Goal: Communication & Community: Ask a question

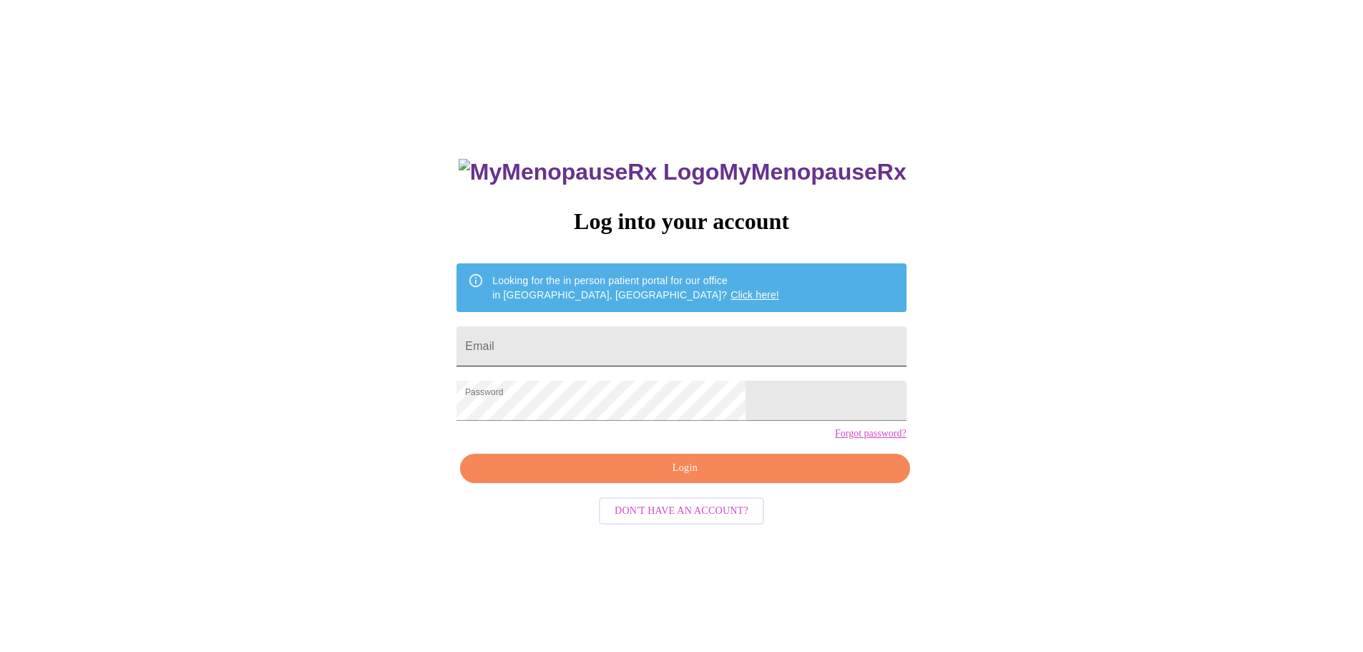
click at [623, 336] on input "Email" at bounding box center [681, 346] width 449 height 40
type input "[EMAIL_ADDRESS][DOMAIN_NAME]"
click at [694, 477] on span "Login" at bounding box center [685, 468] width 417 height 18
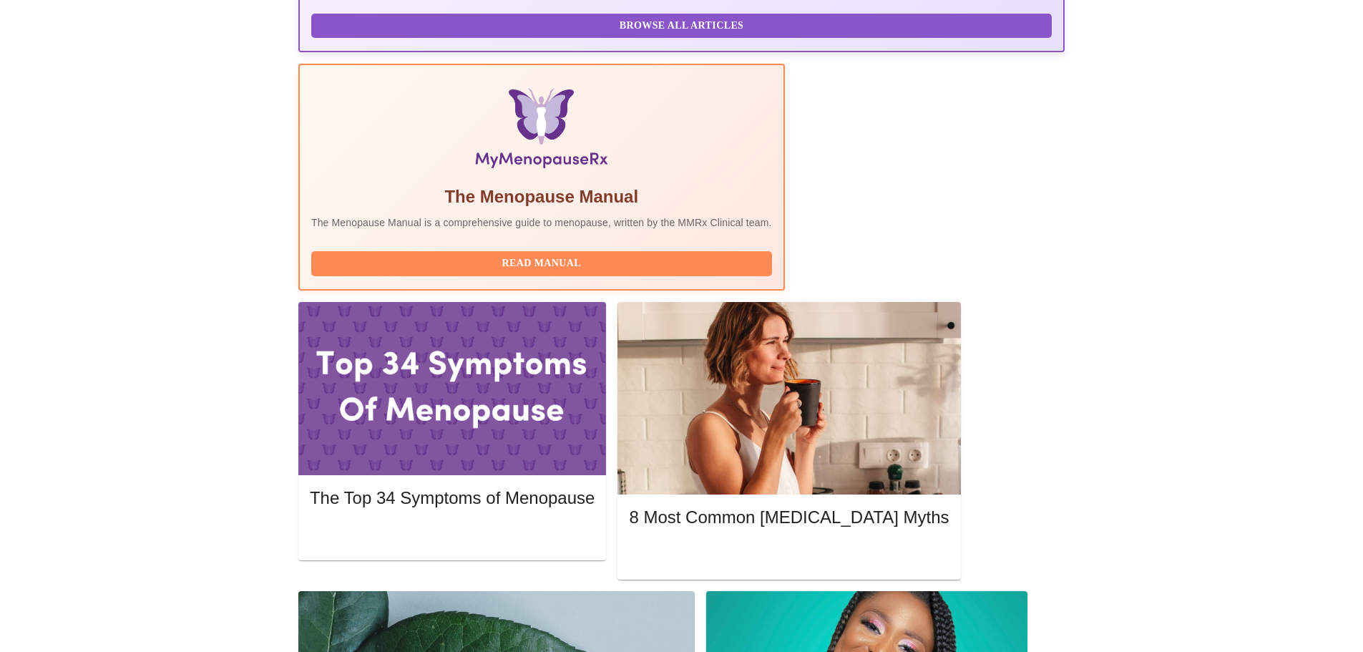
scroll to position [429, 0]
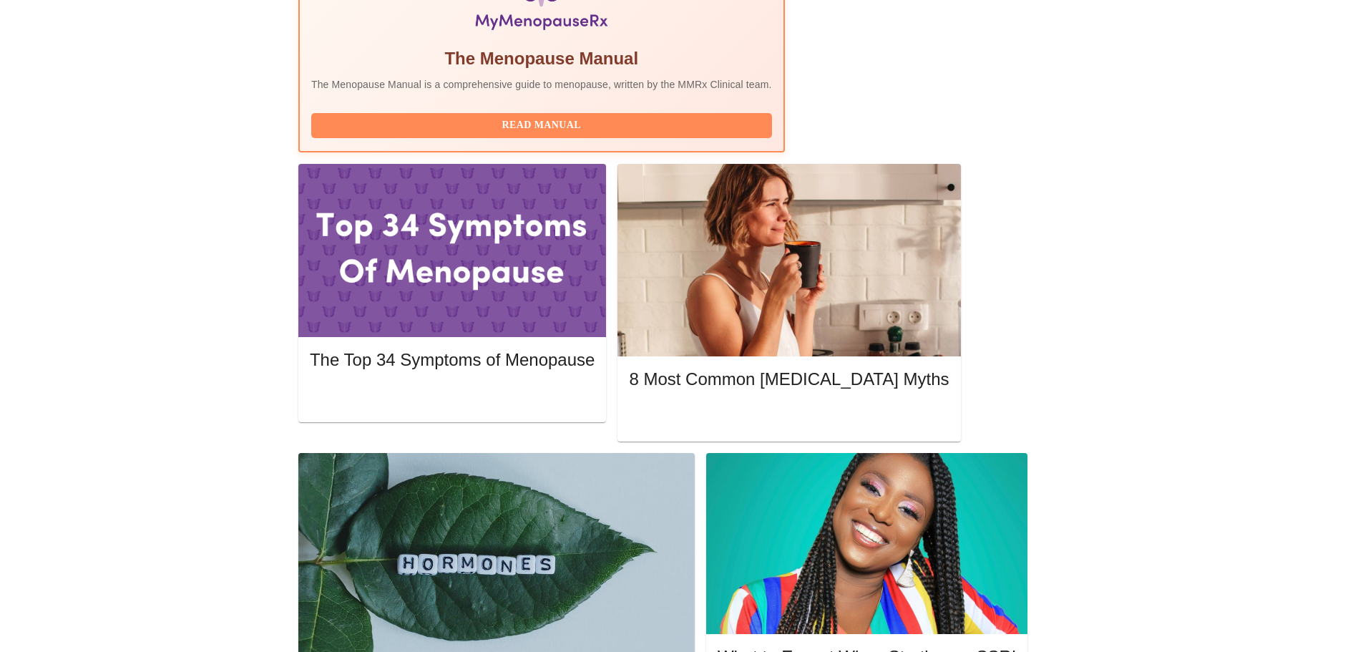
scroll to position [573, 0]
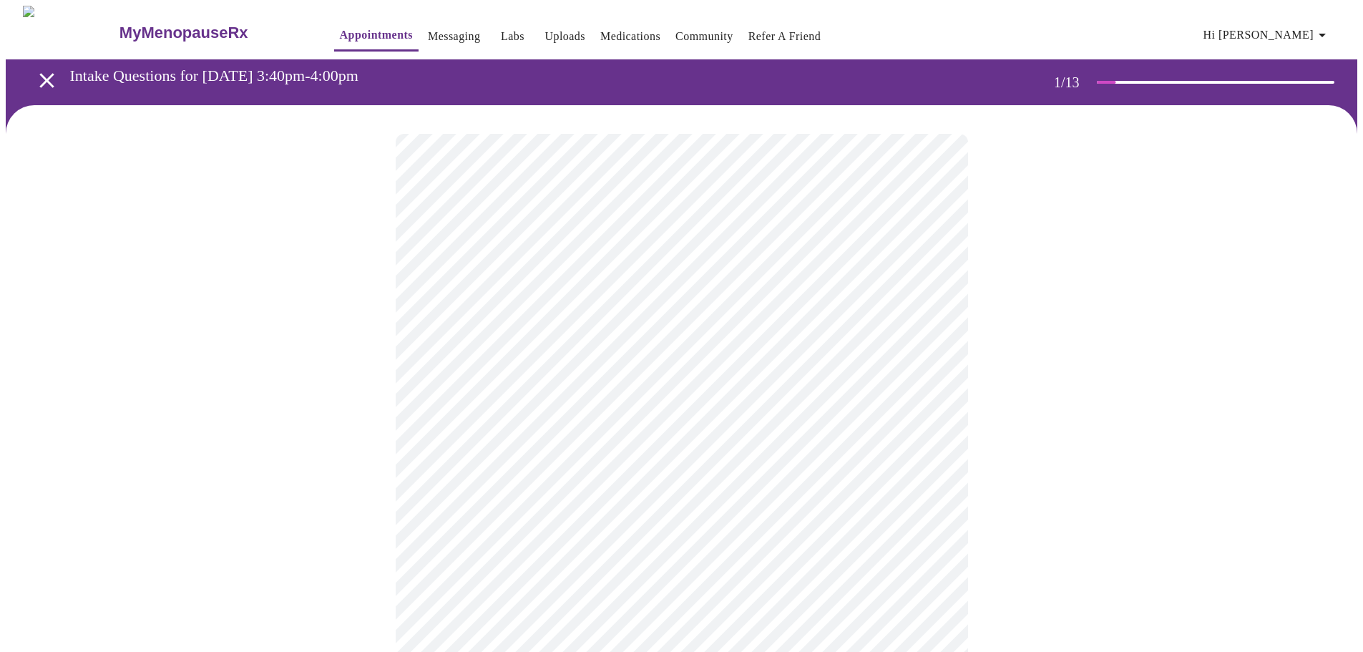
click at [636, 313] on body "MyMenopauseRx Appointments Messaging Labs Uploads Medications Community Refer a…" at bounding box center [682, 660] width 1352 height 1308
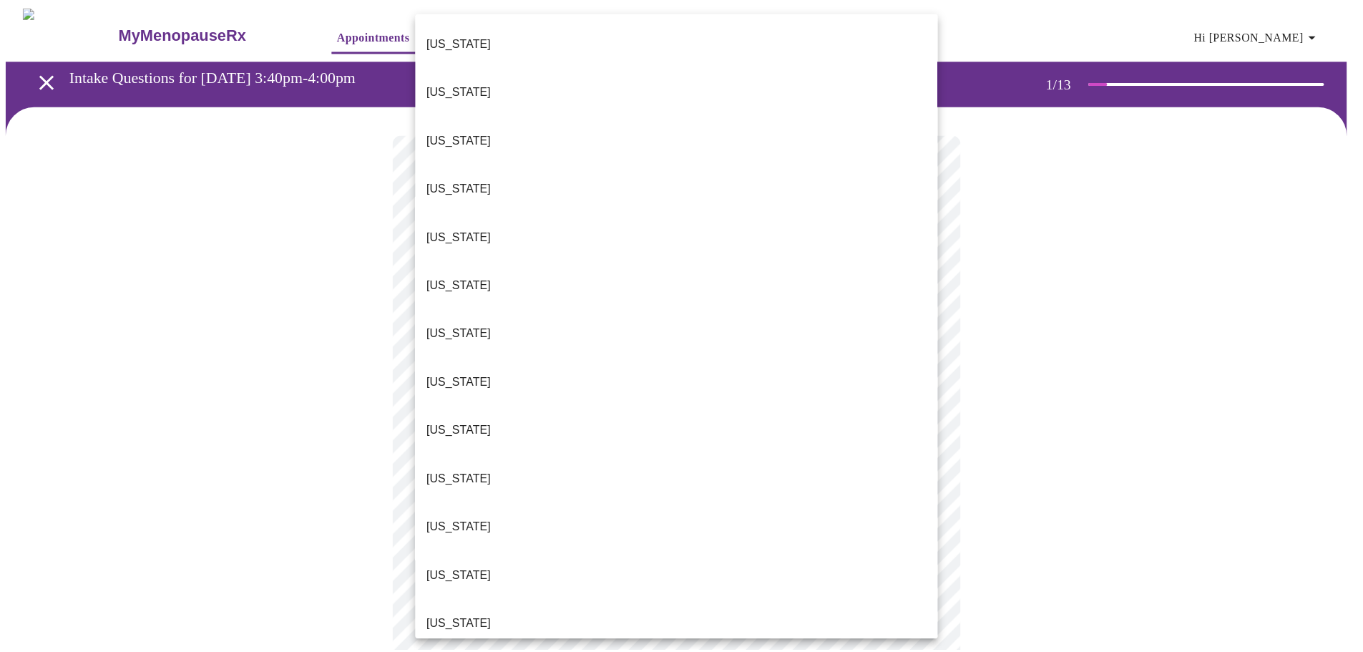
scroll to position [1199, 0]
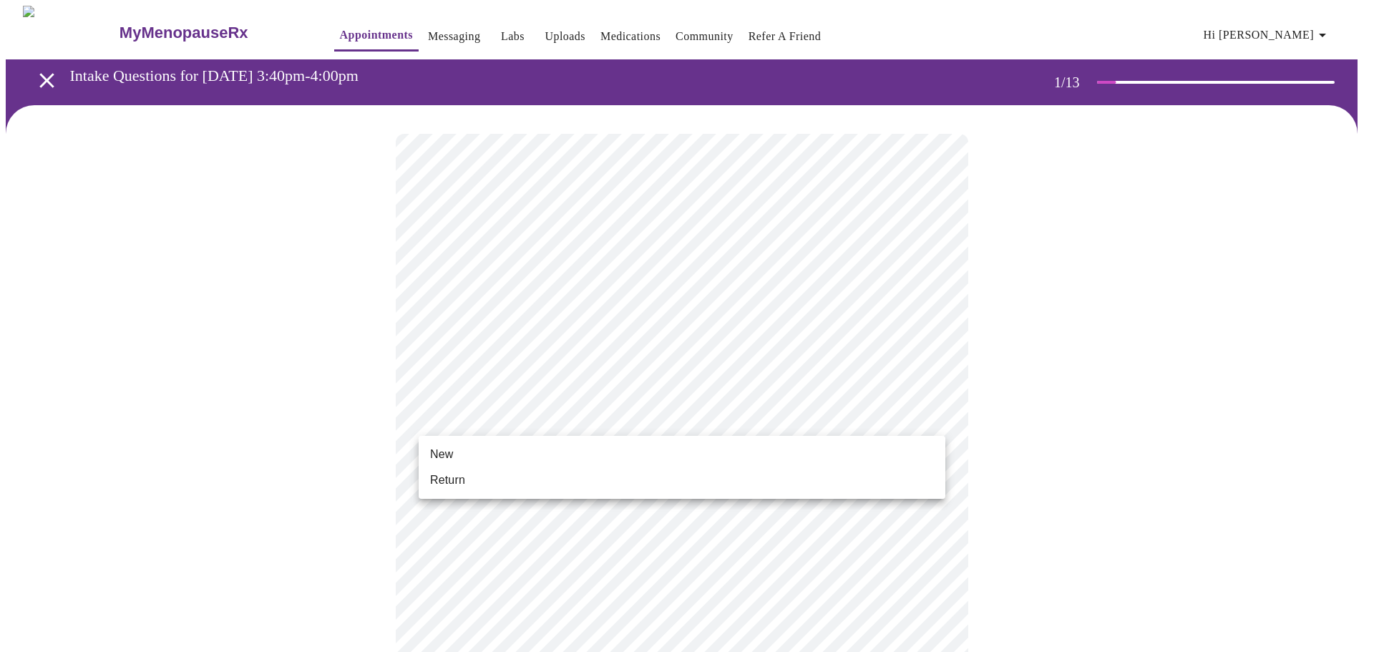
click at [548, 419] on body "MyMenopauseRx Appointments Messaging Labs Uploads Medications Community Refer a…" at bounding box center [687, 655] width 1363 height 1299
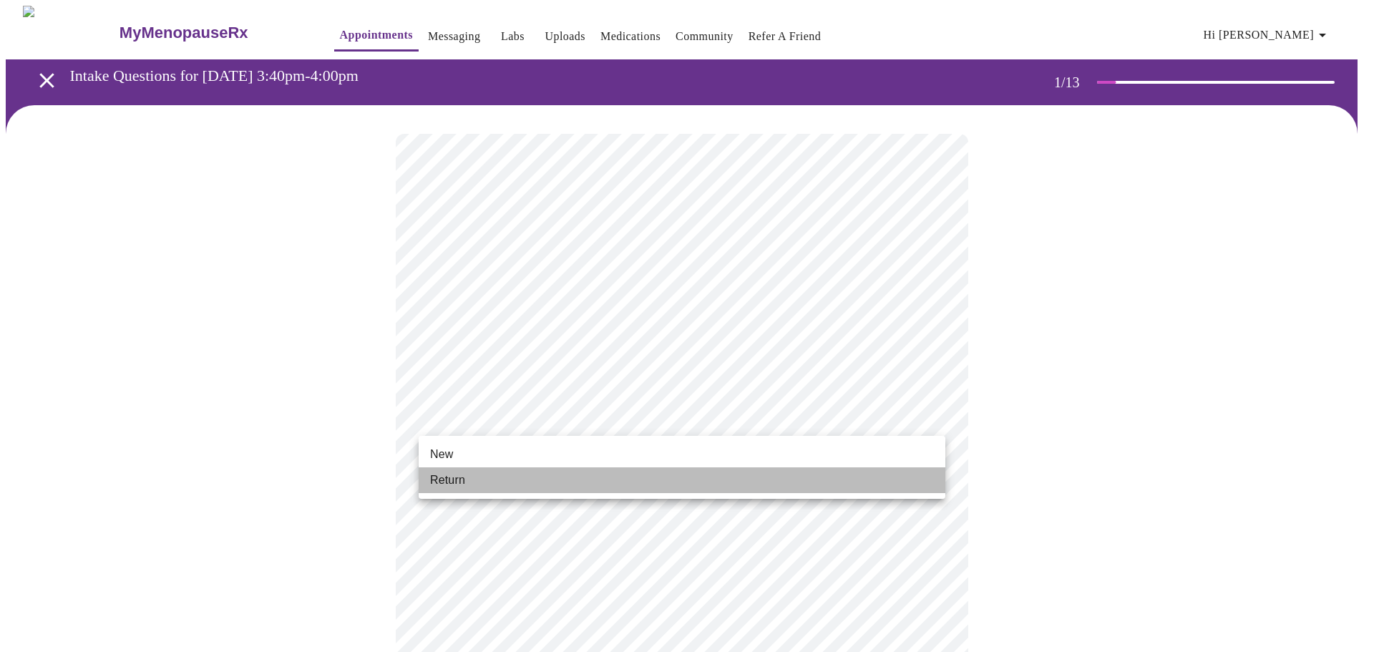
click at [502, 474] on li "Return" at bounding box center [682, 480] width 527 height 26
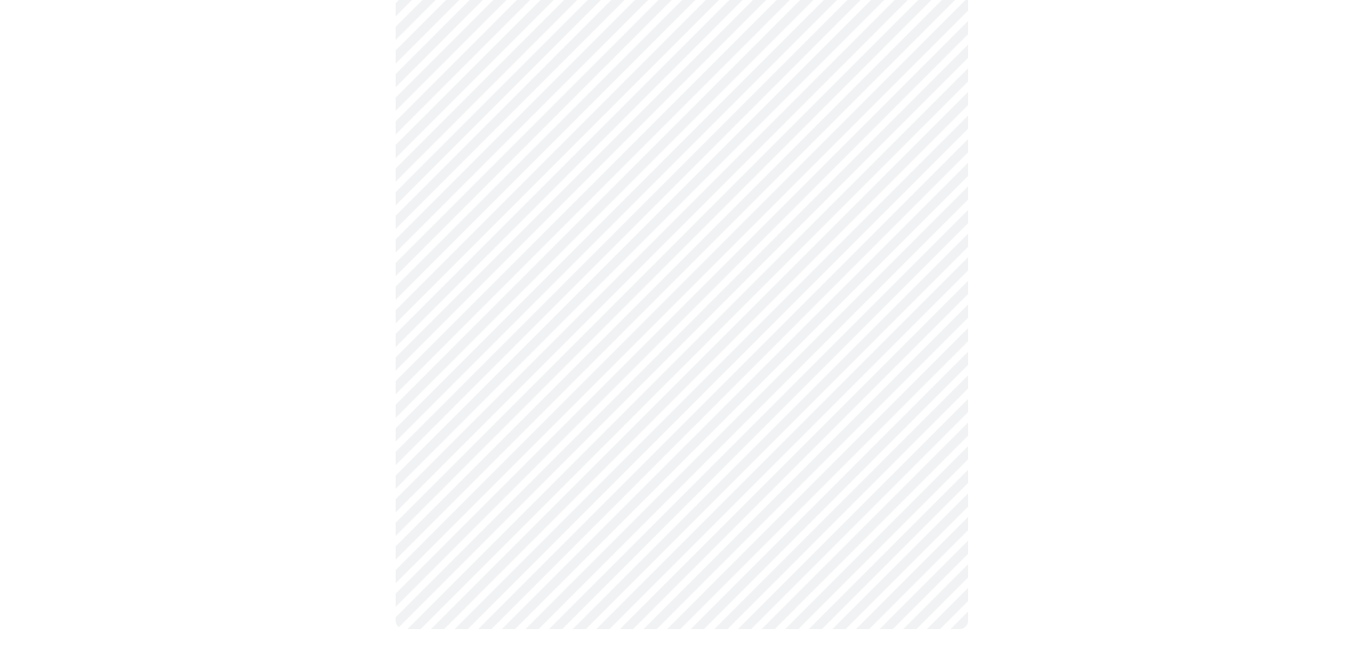
scroll to position [0, 0]
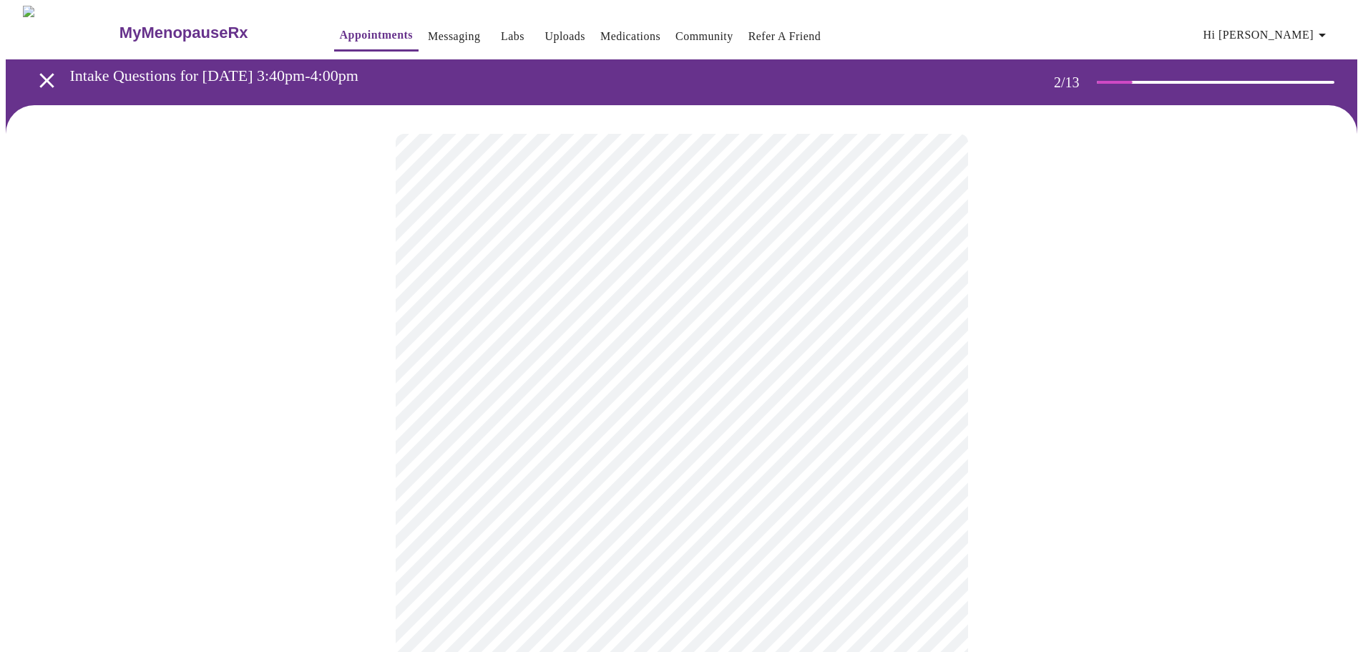
click at [596, 288] on body "MyMenopauseRx Appointments Messaging Labs Uploads Medications Community Refer a…" at bounding box center [682, 436] width 1352 height 860
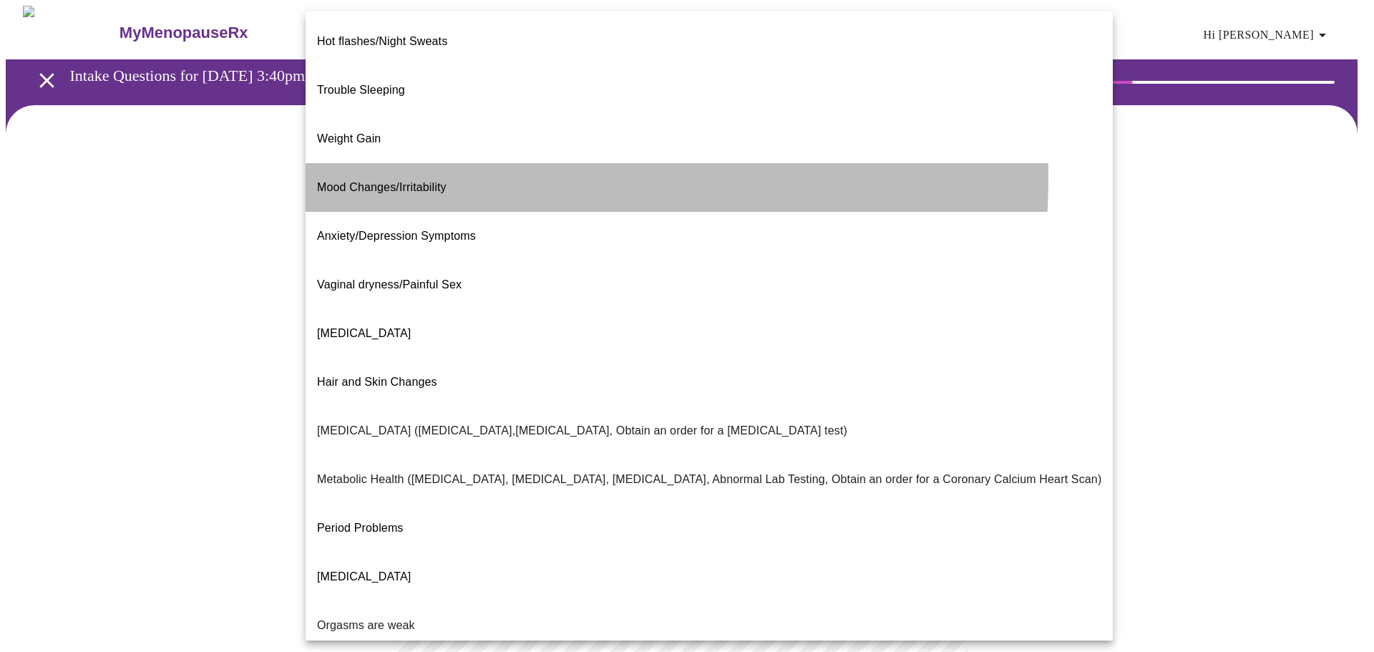
click at [415, 181] on span "Mood Changes/Irritability" at bounding box center [382, 187] width 130 height 12
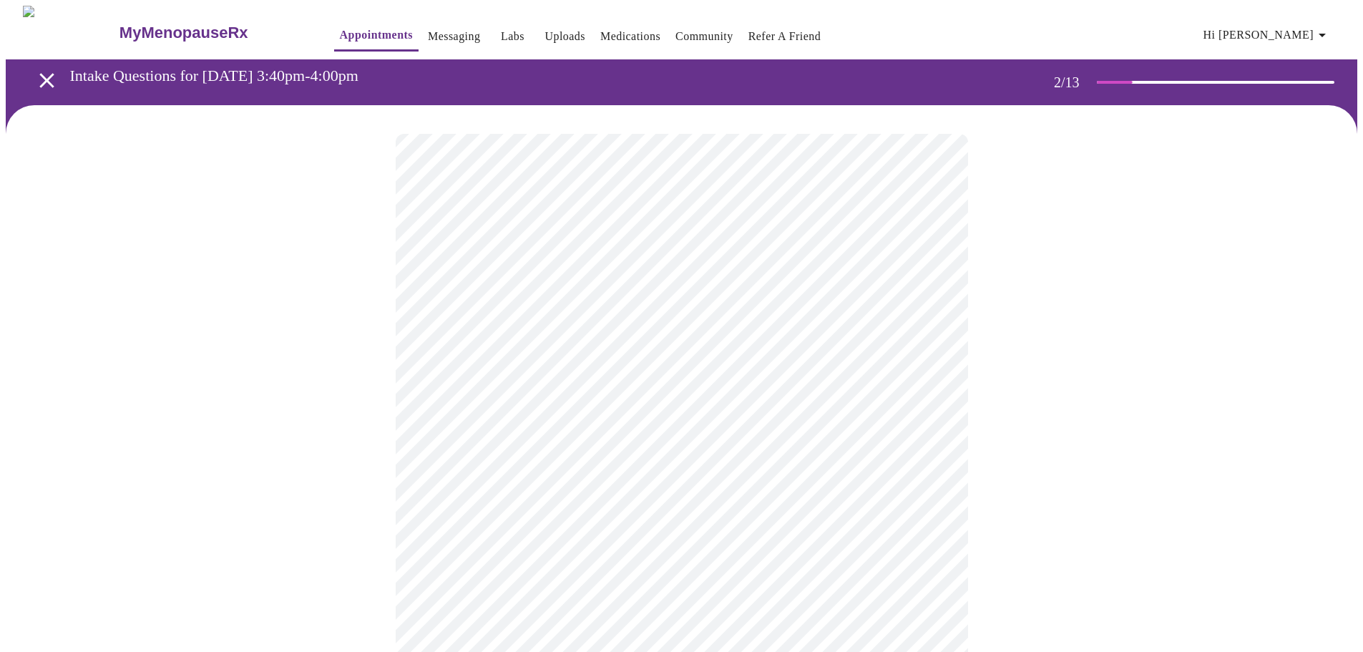
click at [698, 434] on body "MyMenopauseRx Appointments Messaging Labs Uploads Medications Community Refer a…" at bounding box center [682, 432] width 1352 height 852
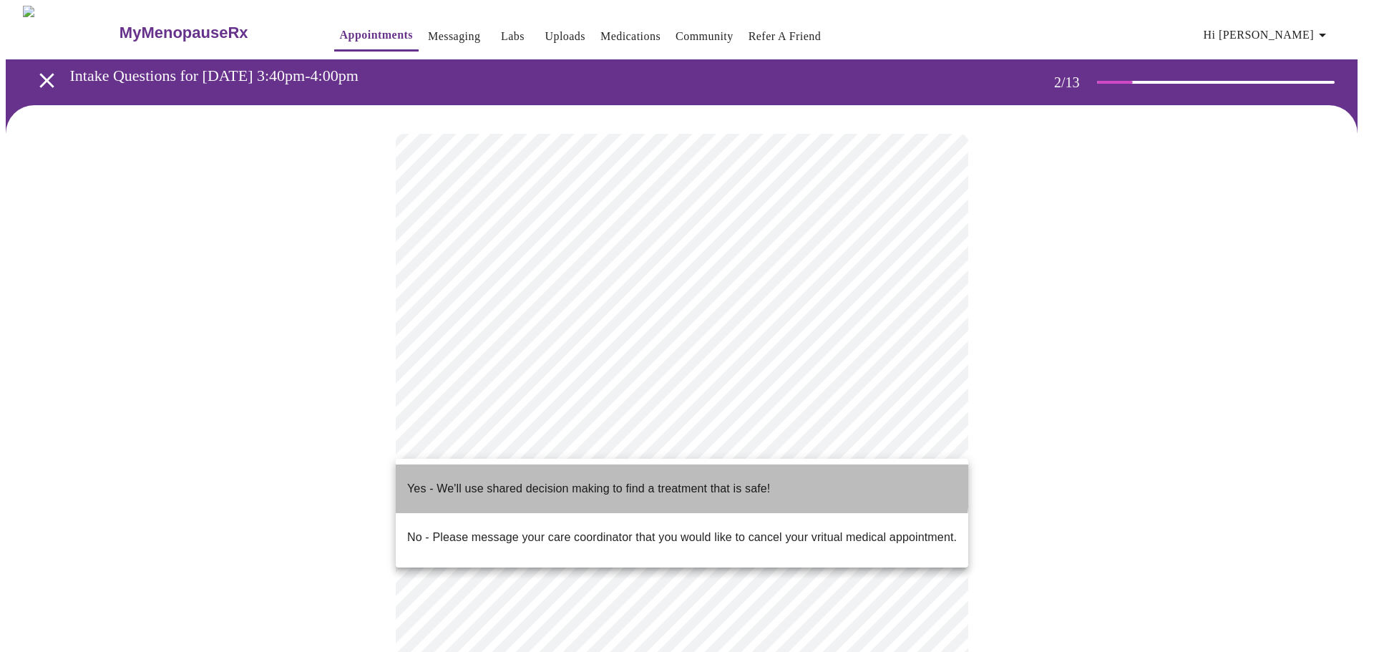
click at [661, 480] on p "Yes - We'll use shared decision making to find a treatment that is safe!" at bounding box center [588, 488] width 363 height 17
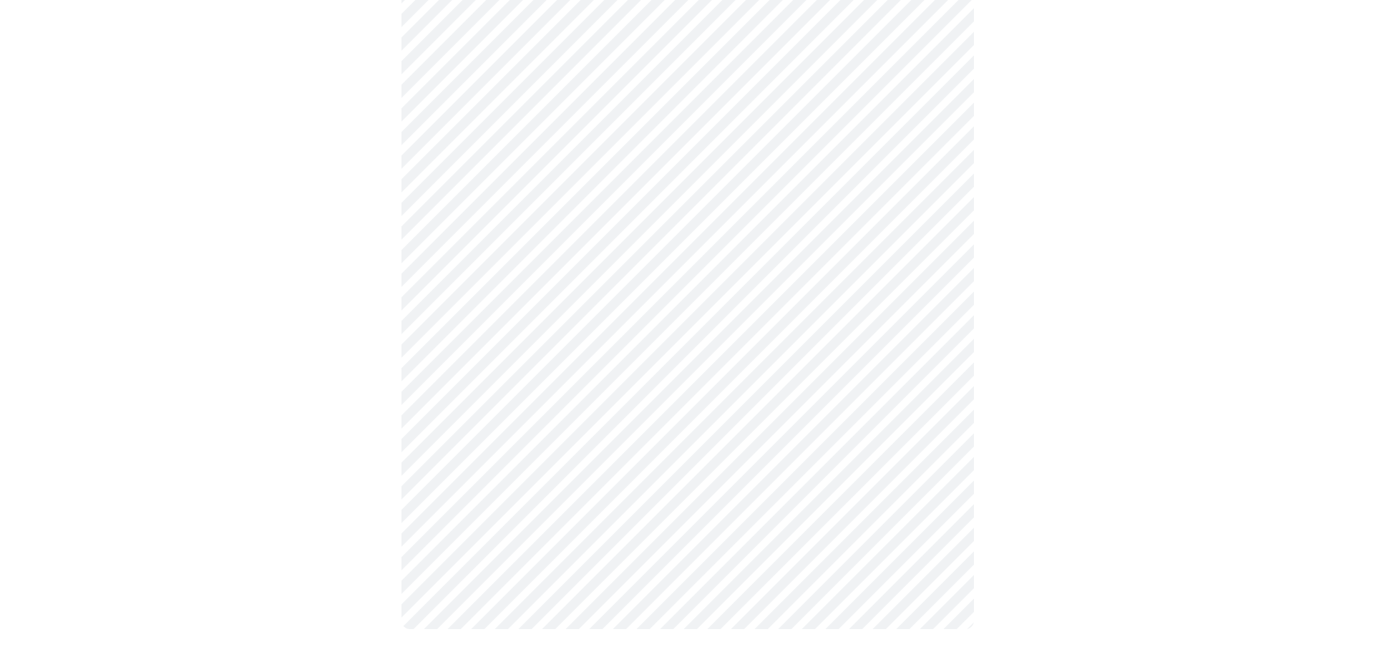
scroll to position [160, 0]
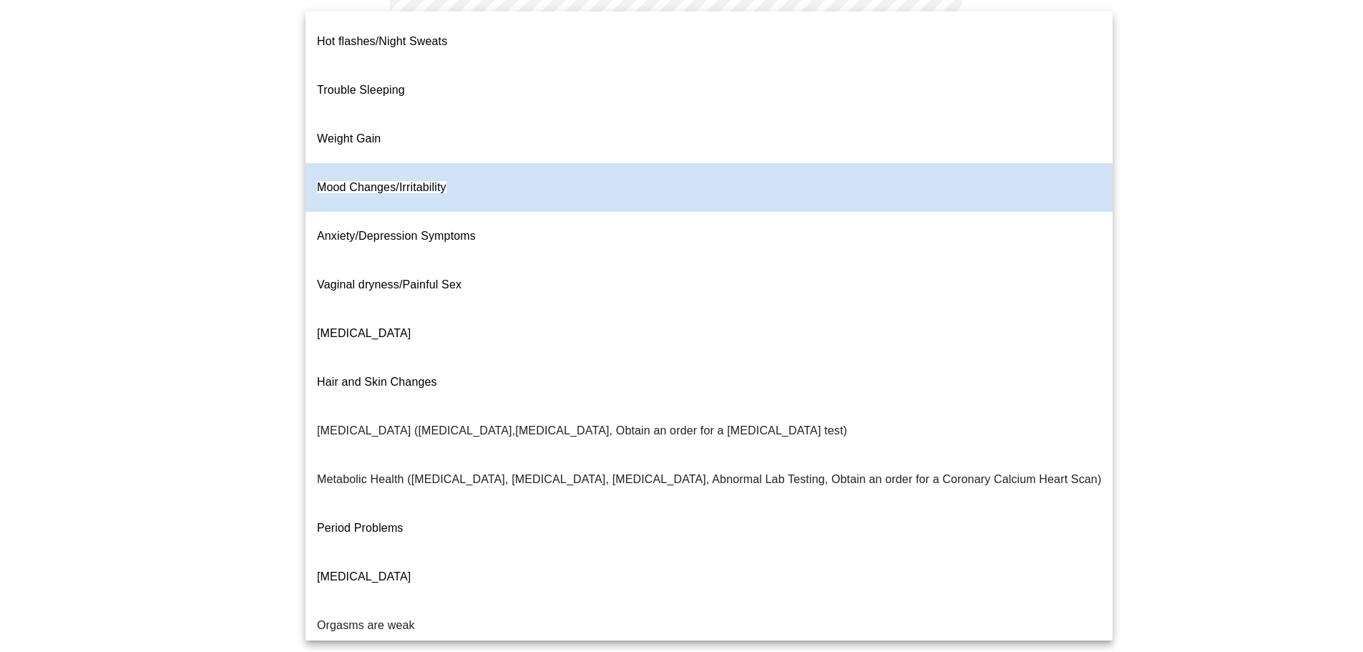
click at [922, 139] on body "MyMenopauseRx Appointments Messaging Labs Uploads Medications Community Refer a…" at bounding box center [682, 251] width 1352 height 812
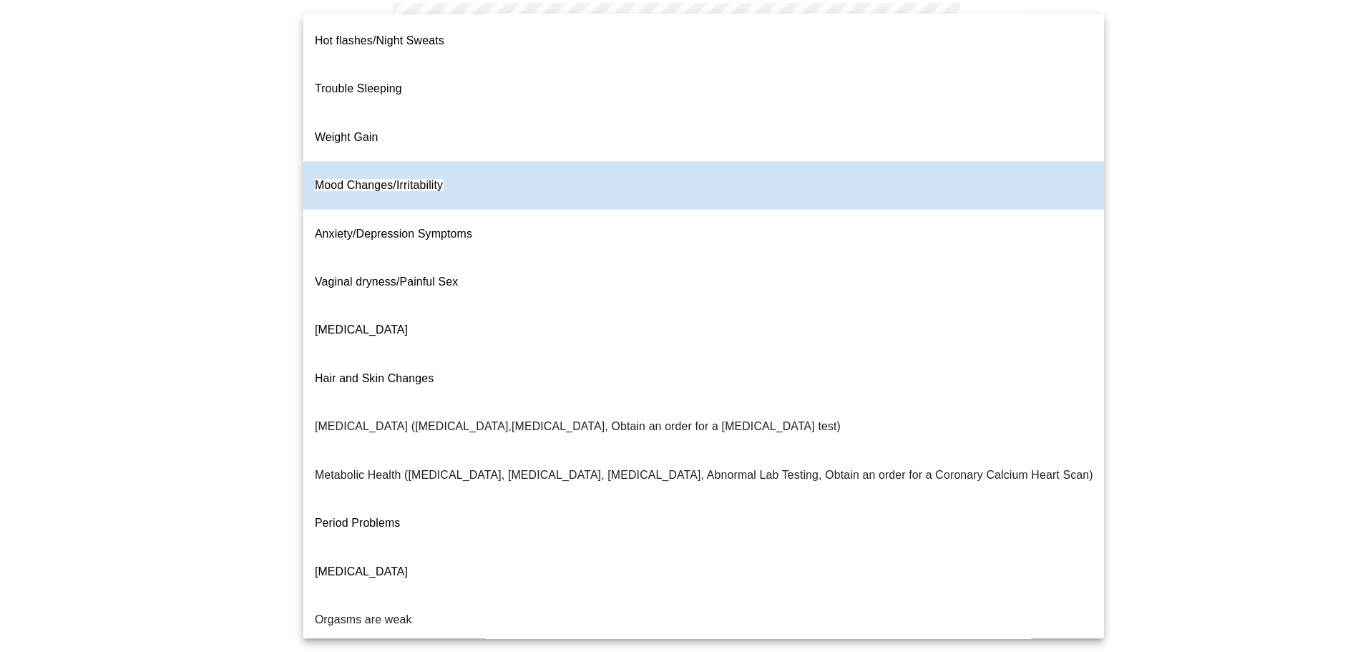
scroll to position [0, 0]
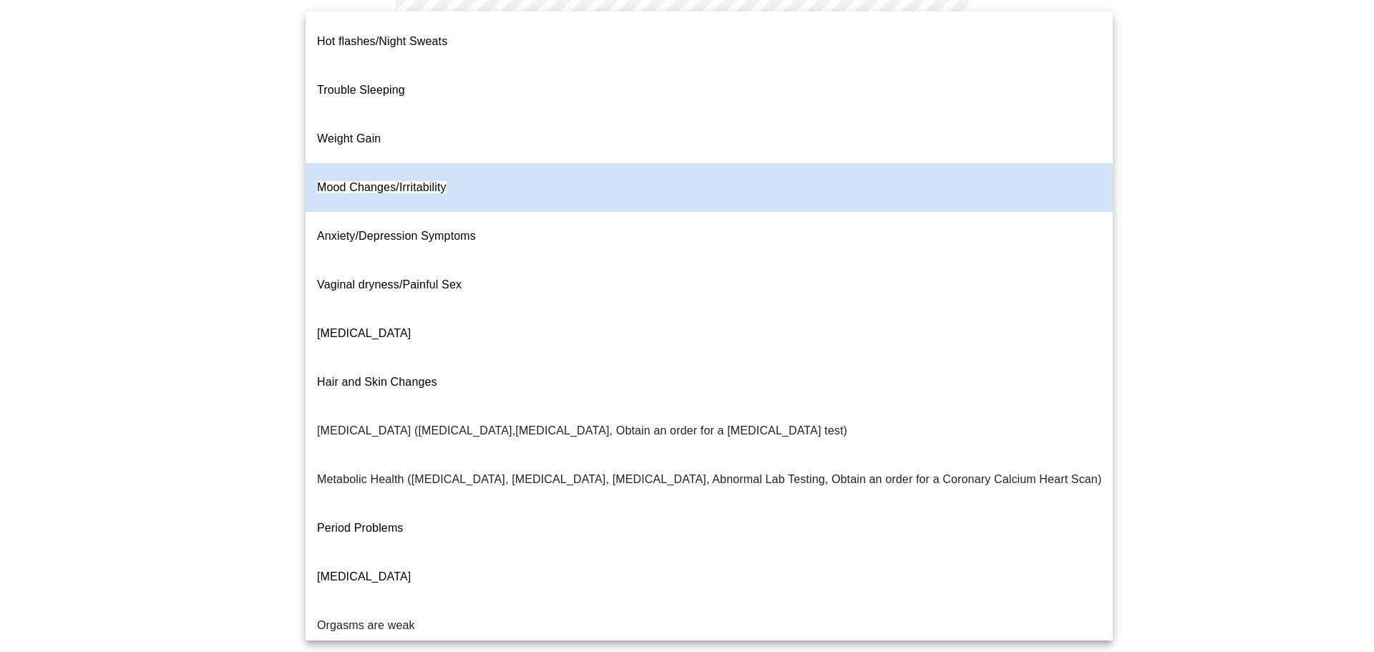
click at [179, 213] on div at bounding box center [687, 326] width 1374 height 652
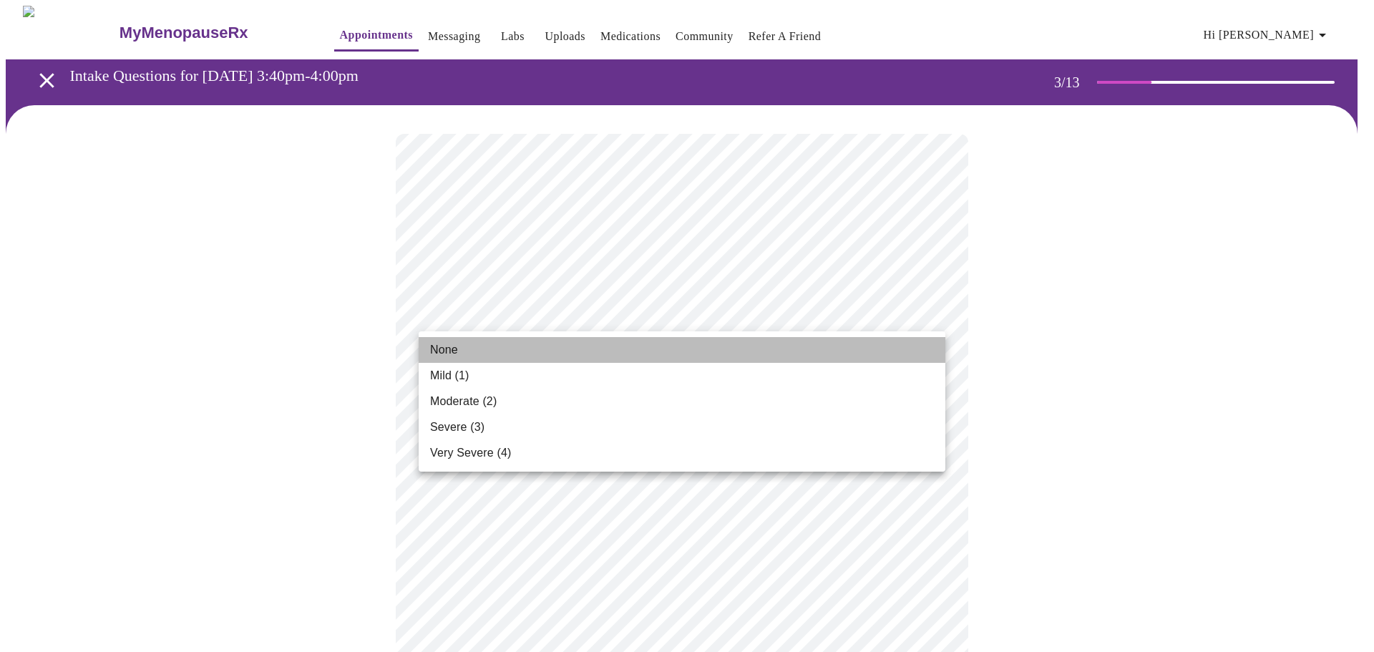
click at [453, 352] on span "None" at bounding box center [444, 349] width 28 height 17
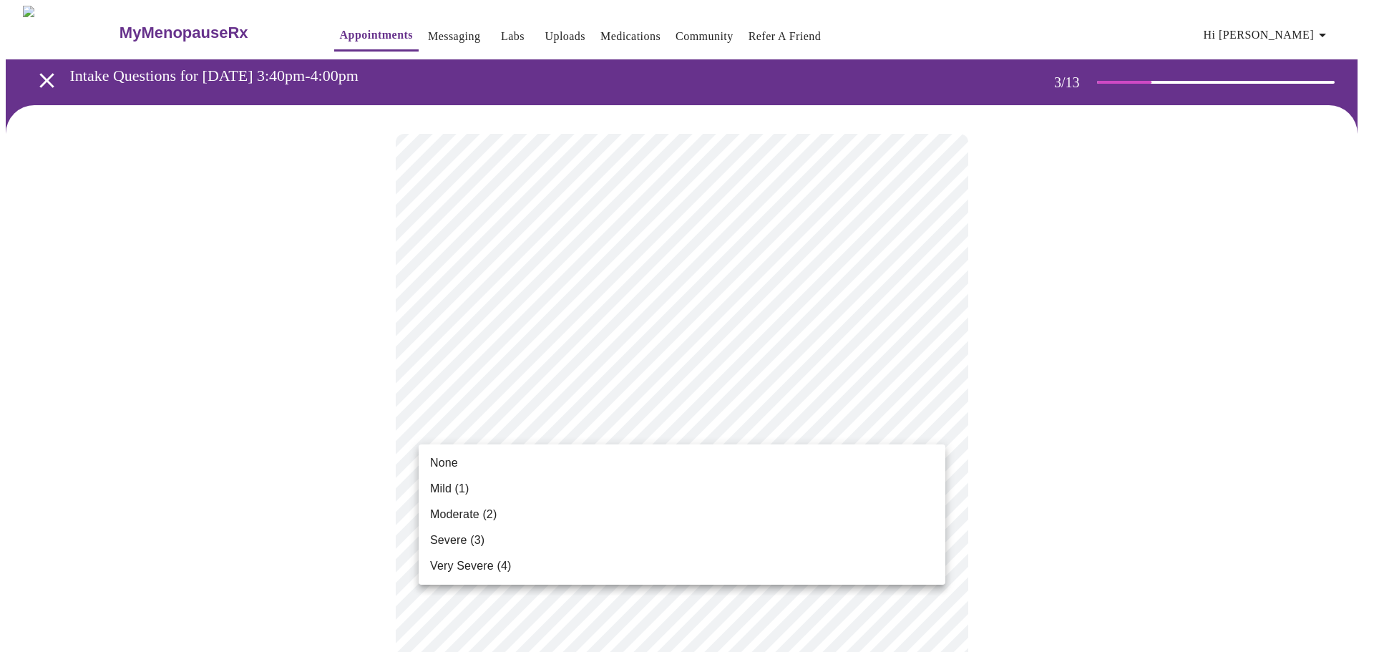
click at [447, 468] on span "None" at bounding box center [444, 462] width 28 height 17
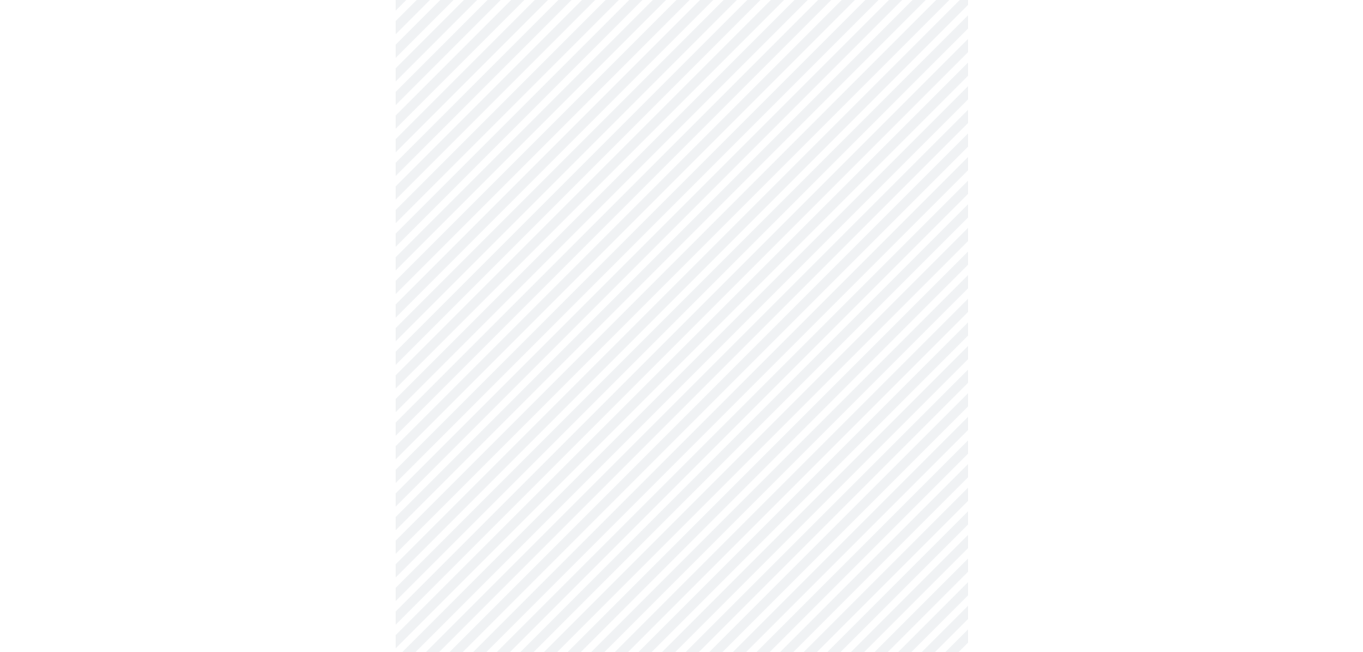
scroll to position [215, 0]
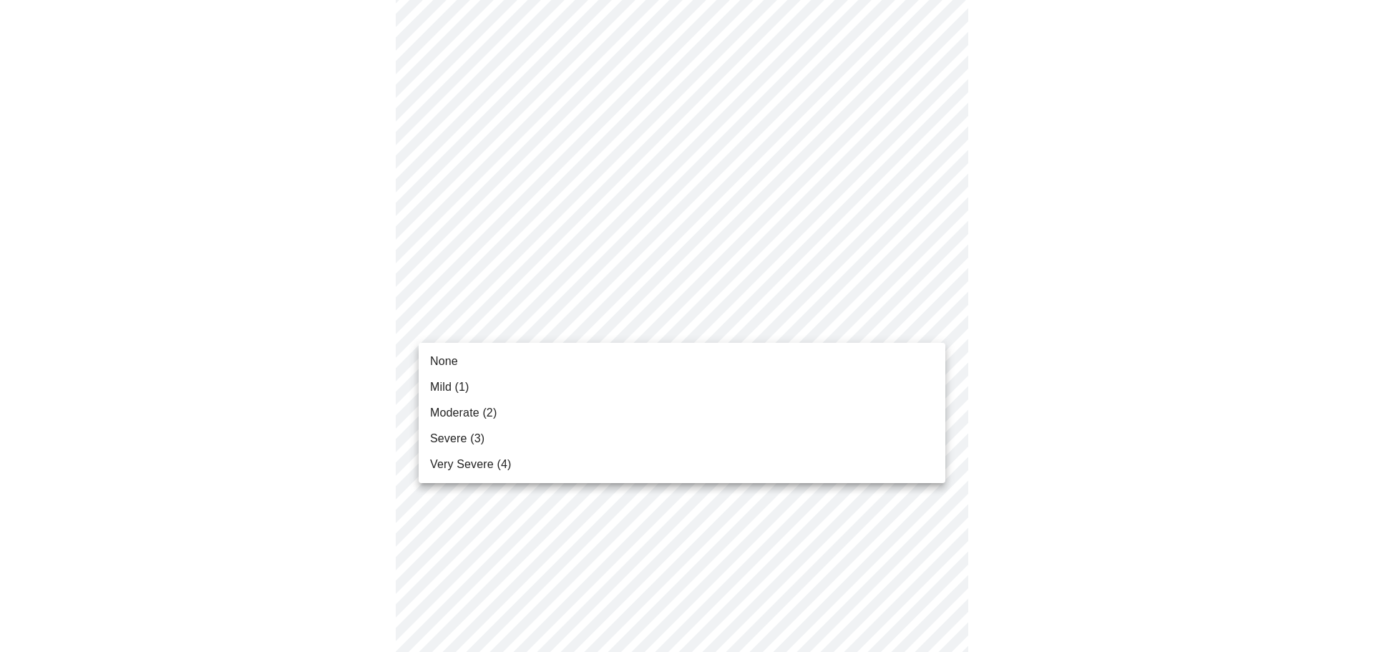
click at [484, 389] on li "Mild (1)" at bounding box center [682, 387] width 527 height 26
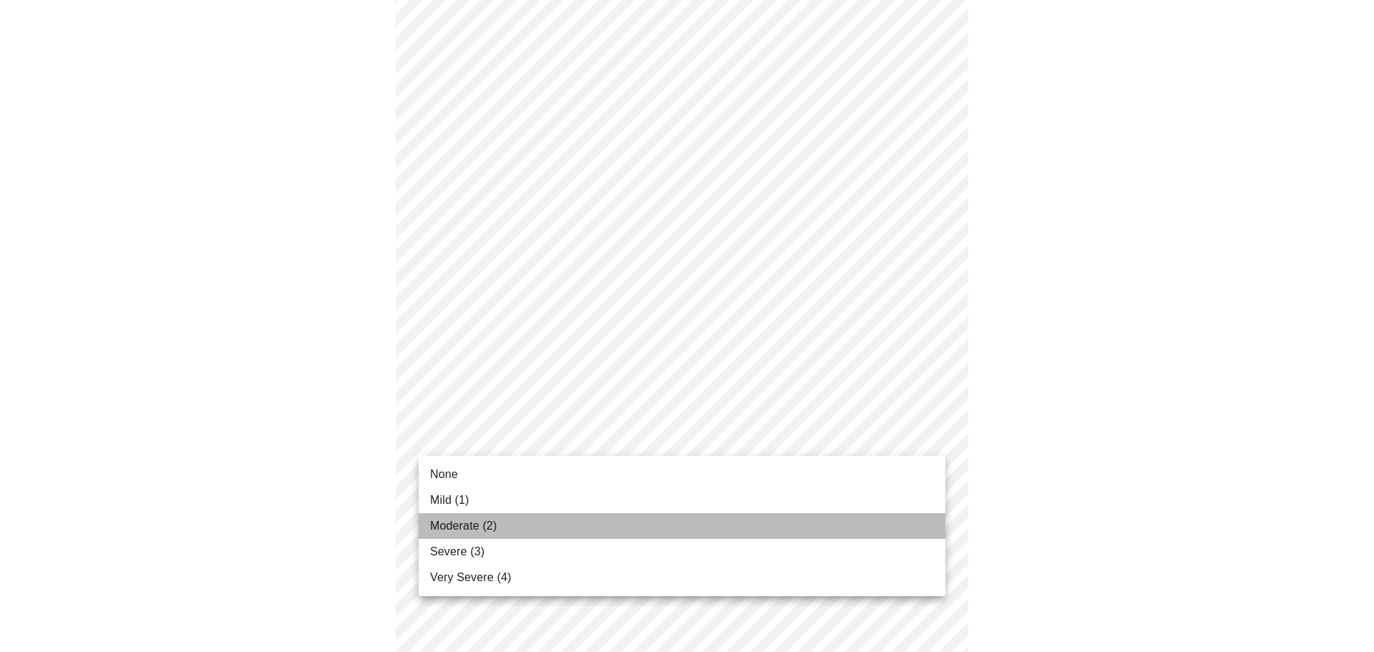
click at [492, 535] on li "Moderate (2)" at bounding box center [682, 526] width 527 height 26
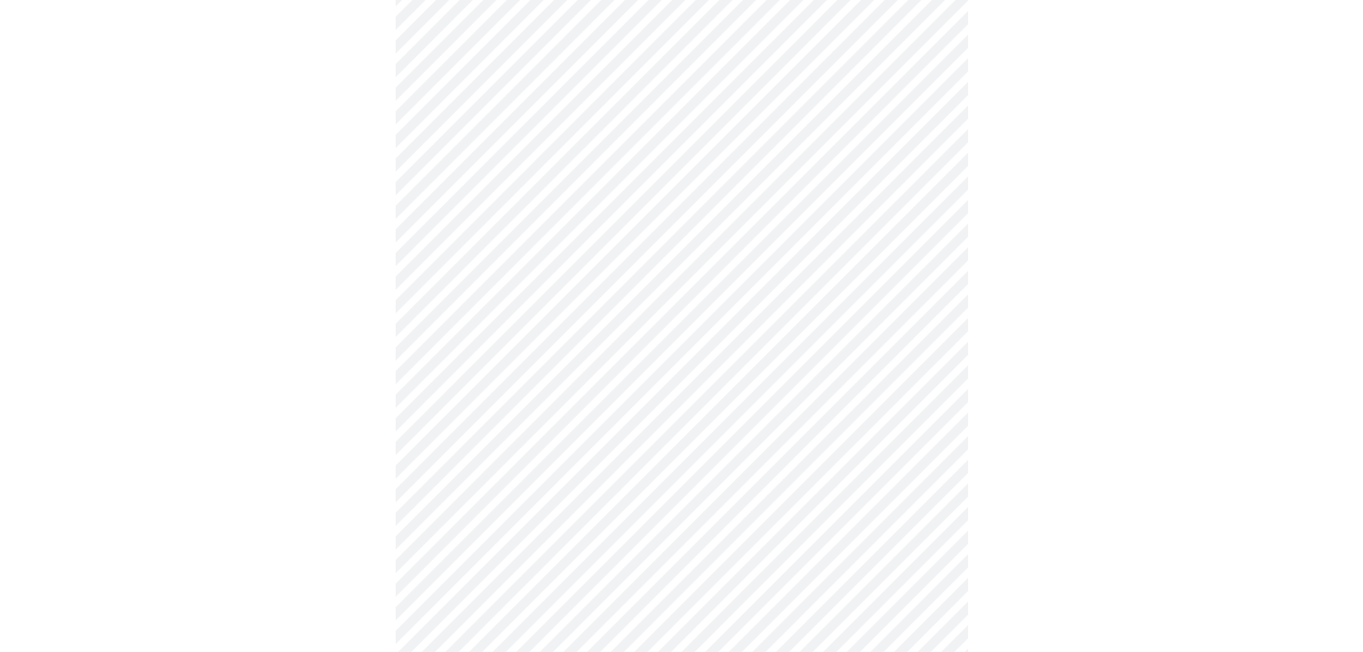
scroll to position [358, 0]
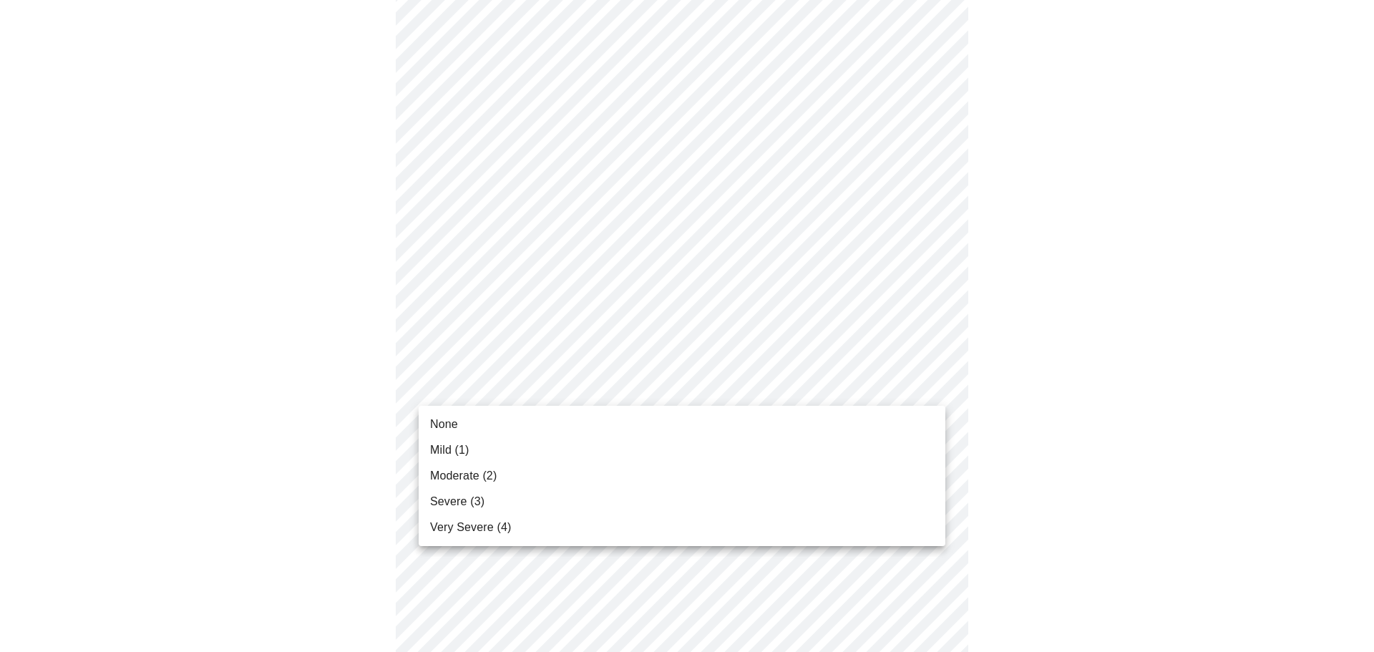
click at [574, 389] on body "MyMenopauseRx Appointments Messaging Labs Uploads Medications Community Refer a…" at bounding box center [687, 560] width 1363 height 1824
click at [495, 498] on li "Severe (3)" at bounding box center [682, 502] width 527 height 26
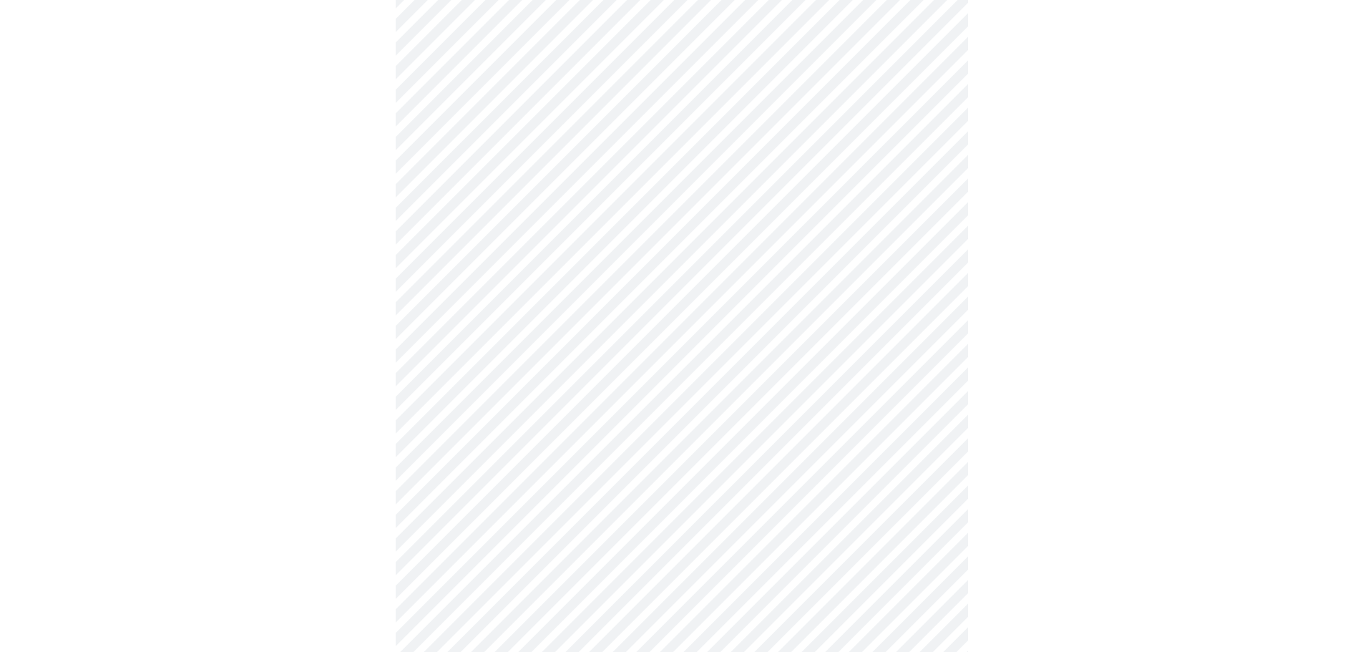
scroll to position [501, 0]
click at [577, 333] on body "MyMenopauseRx Appointments Messaging Labs Uploads Medications Community Refer a…" at bounding box center [687, 407] width 1363 height 1804
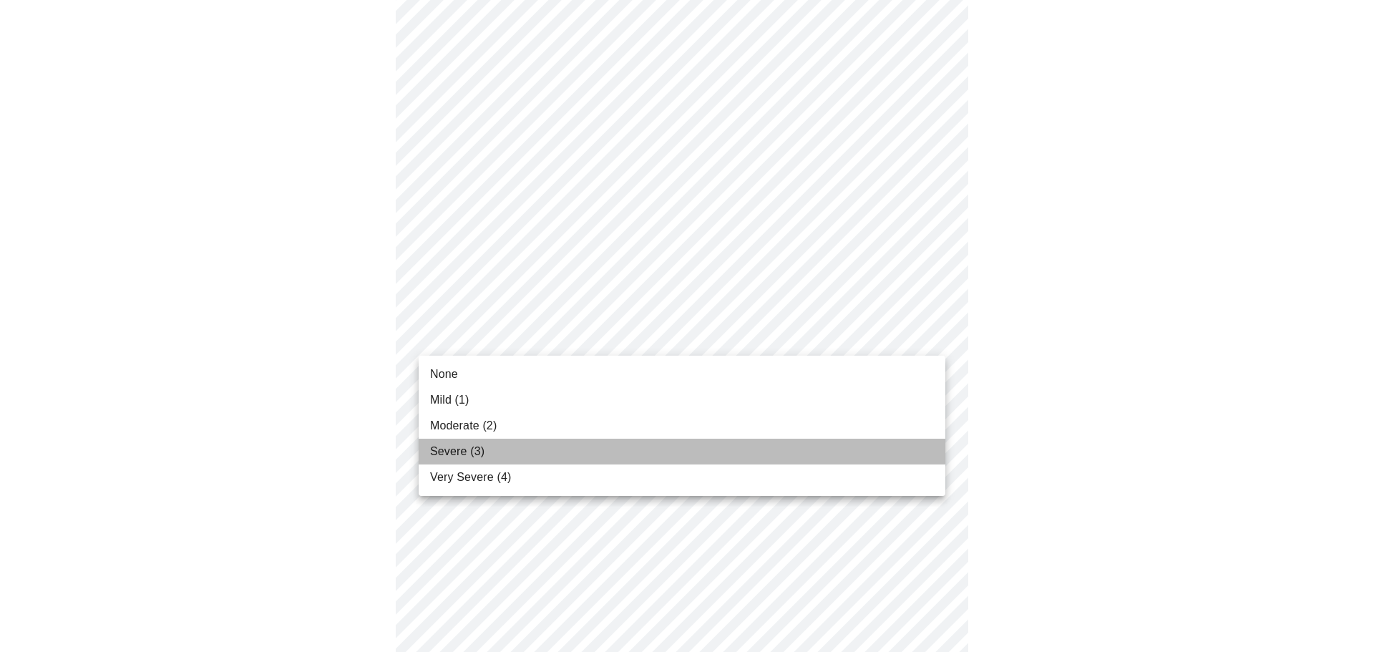
drag, startPoint x: 470, startPoint y: 454, endPoint x: 500, endPoint y: 447, distance: 30.7
click at [471, 454] on span "Severe (3)" at bounding box center [457, 451] width 54 height 17
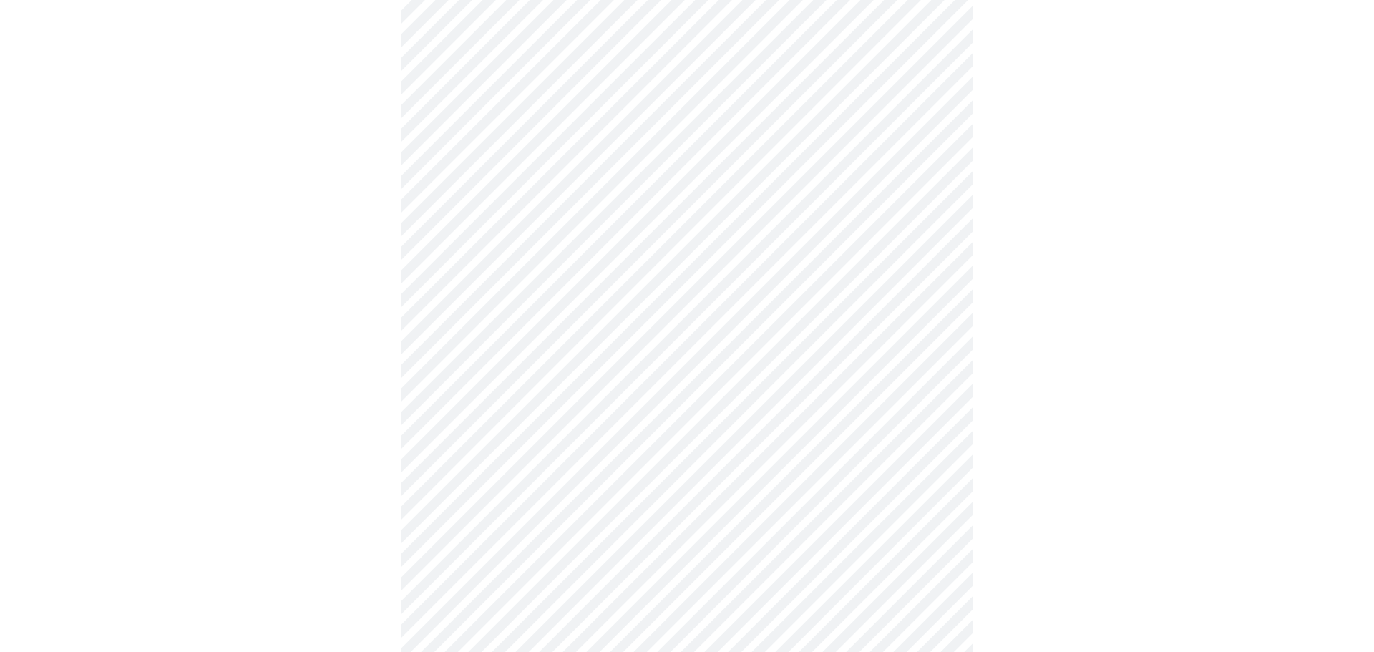
click at [600, 454] on body "MyMenopauseRx Appointments Messaging Labs Uploads Medications Community Refer a…" at bounding box center [687, 397] width 1363 height 1784
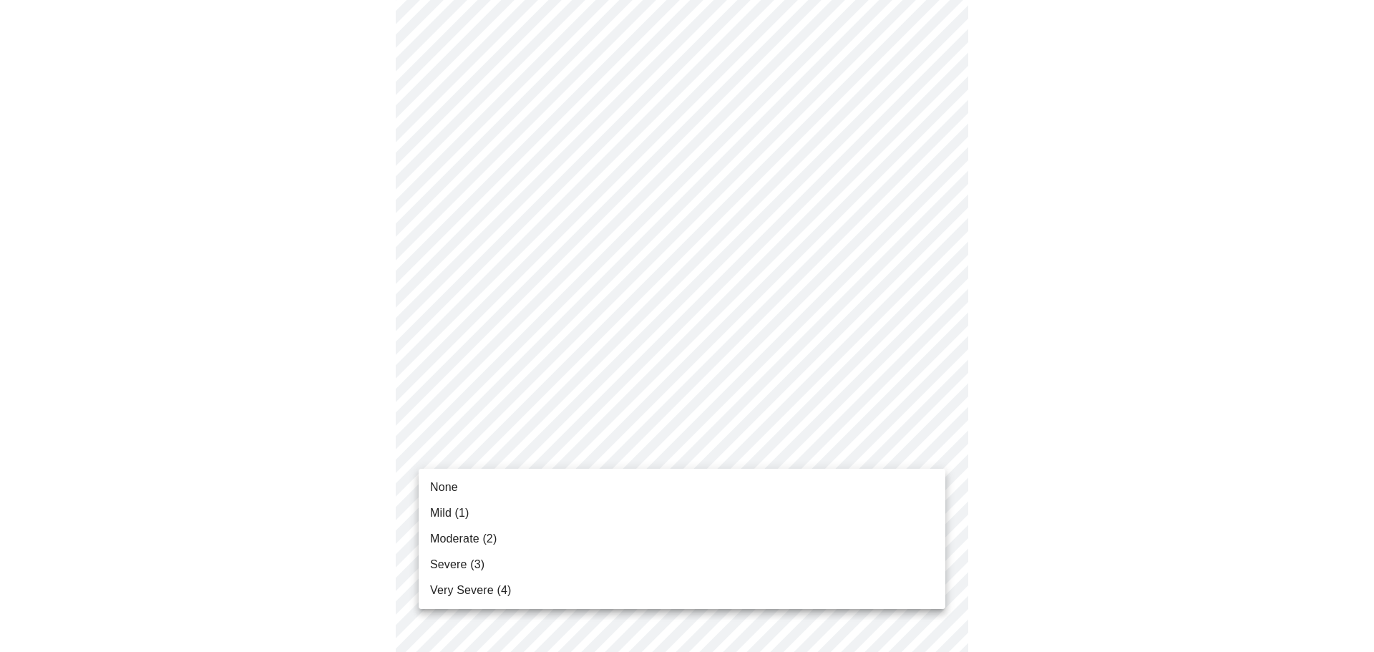
click at [461, 564] on span "Severe (3)" at bounding box center [457, 564] width 54 height 17
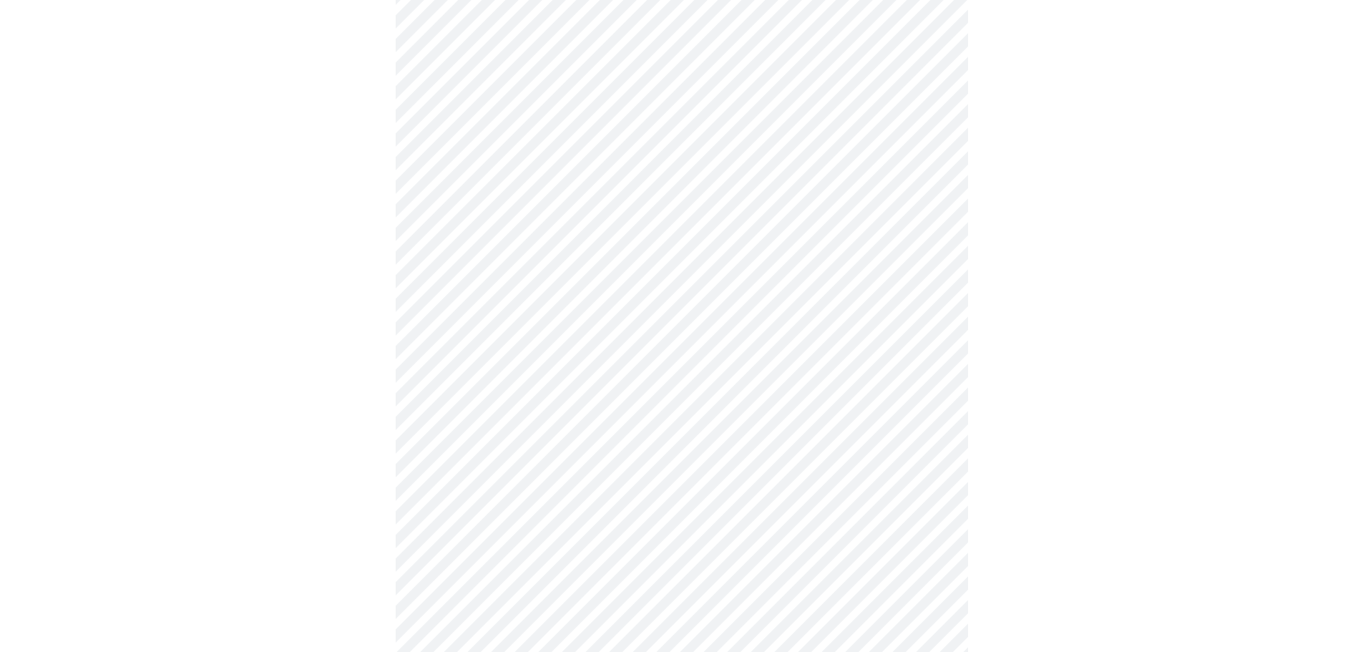
scroll to position [644, 0]
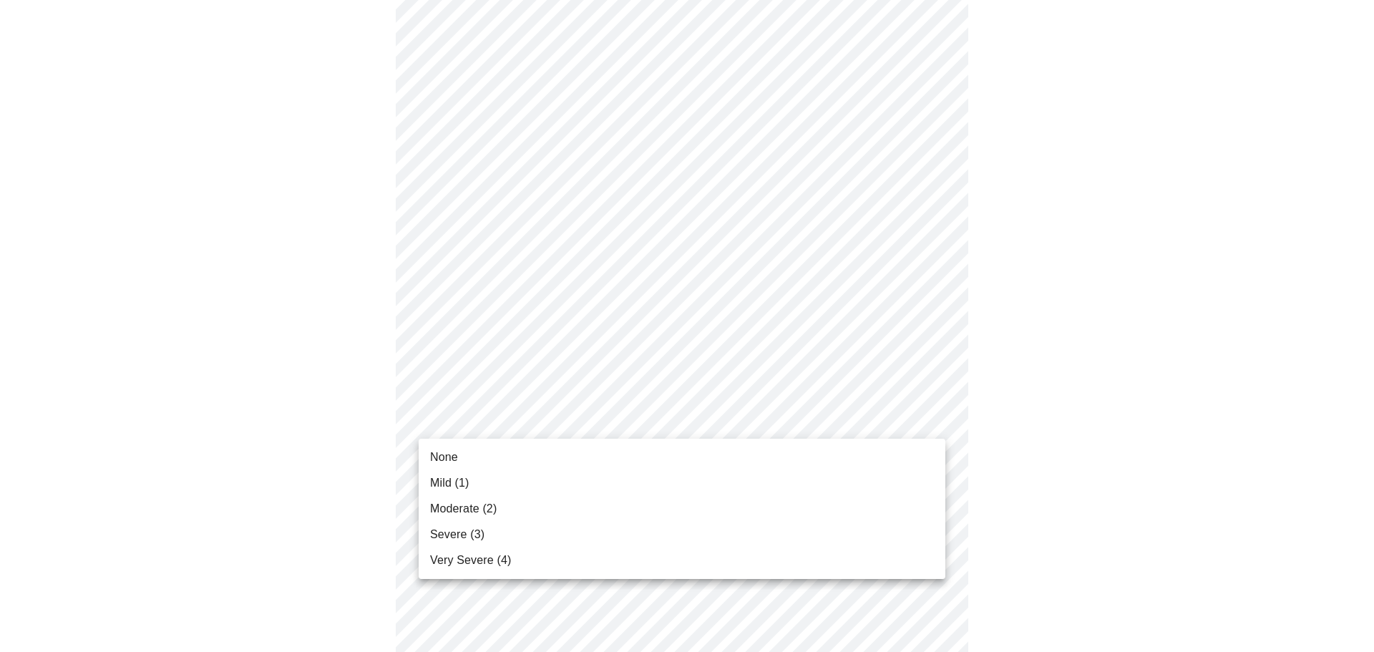
click at [624, 424] on body "MyMenopauseRx Appointments Messaging Labs Uploads Medications Community Refer a…" at bounding box center [687, 243] width 1363 height 1763
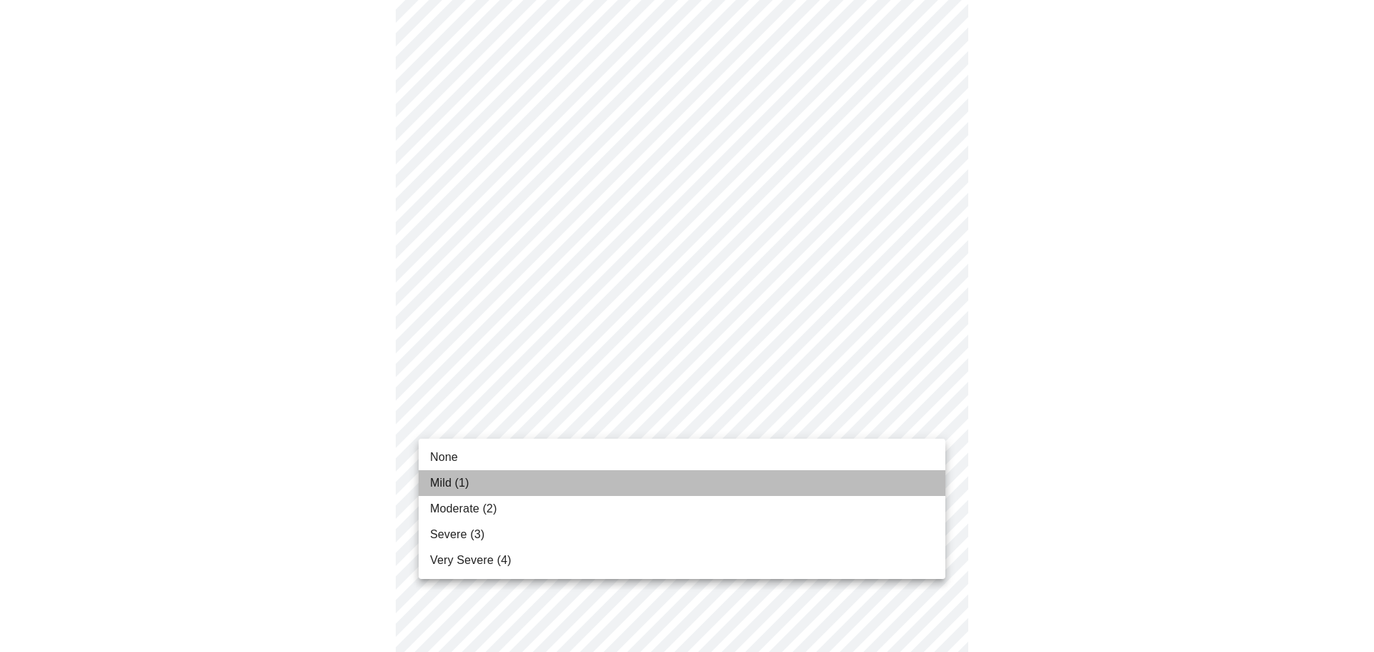
click at [477, 489] on li "Mild (1)" at bounding box center [682, 483] width 527 height 26
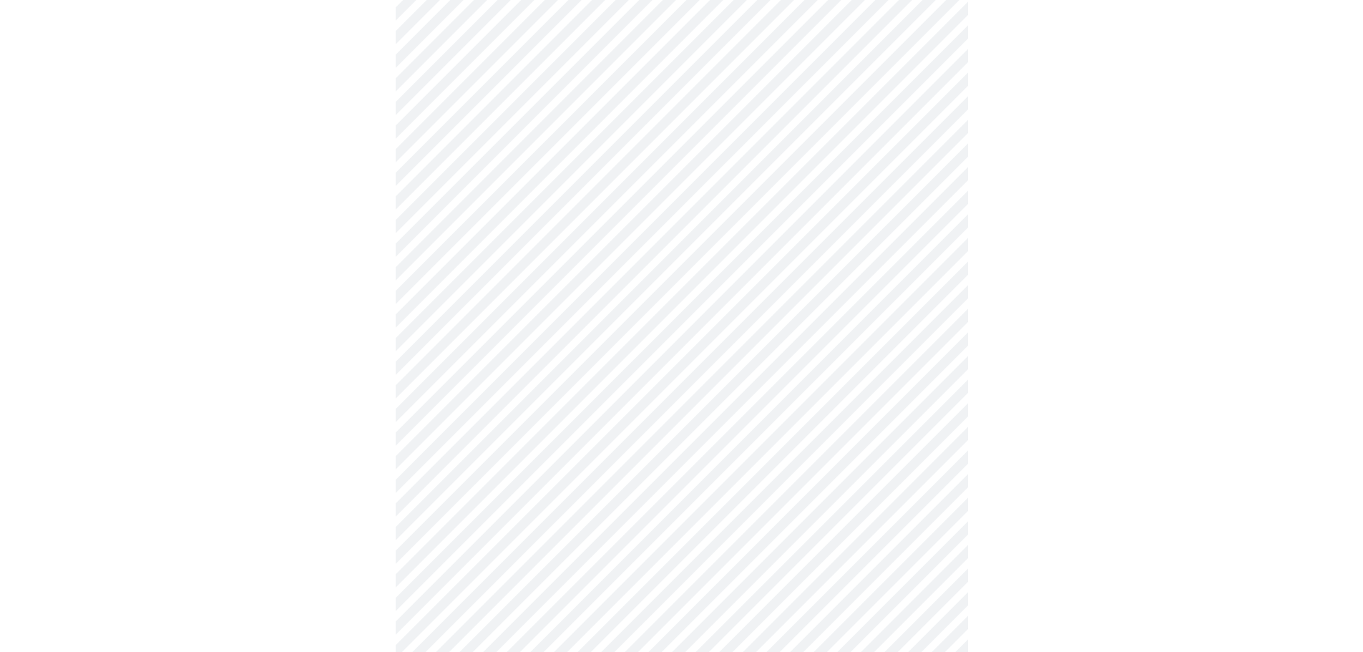
scroll to position [787, 0]
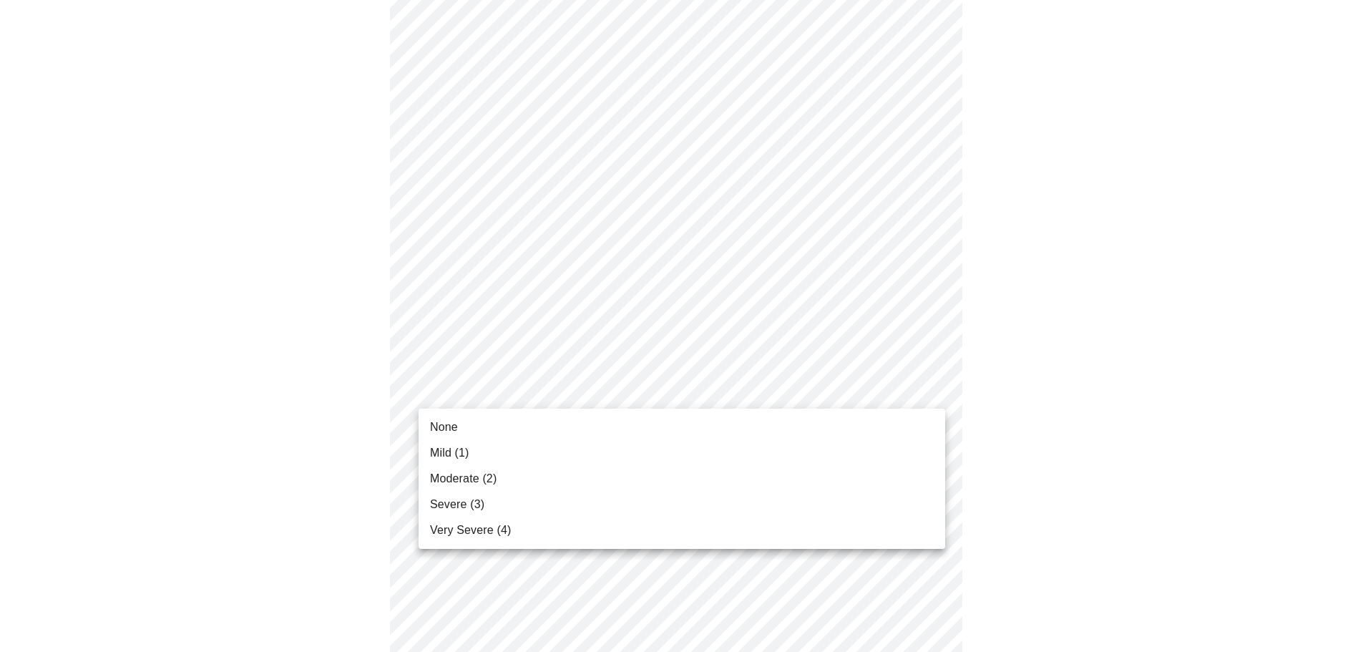
click at [550, 393] on body "MyMenopauseRx Appointments Messaging Labs Uploads Medications Community Refer a…" at bounding box center [682, 89] width 1352 height 1743
click at [471, 450] on li "Mild (1)" at bounding box center [682, 453] width 527 height 26
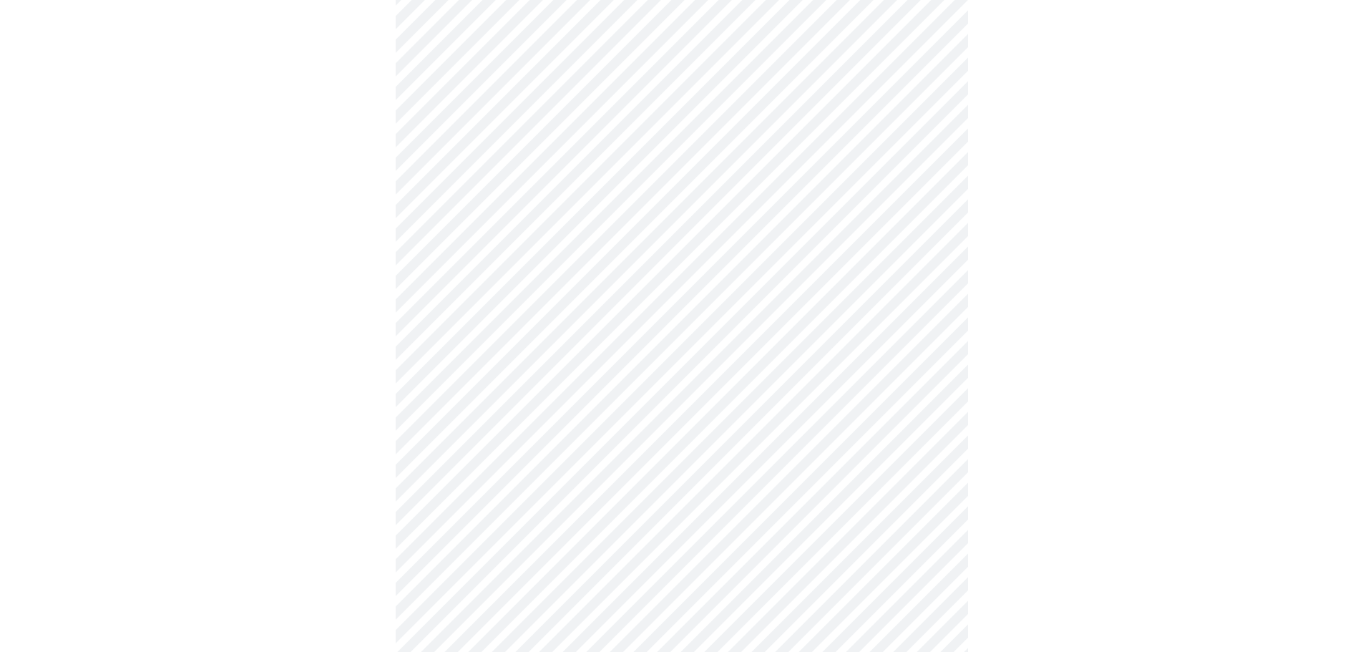
scroll to position [930, 0]
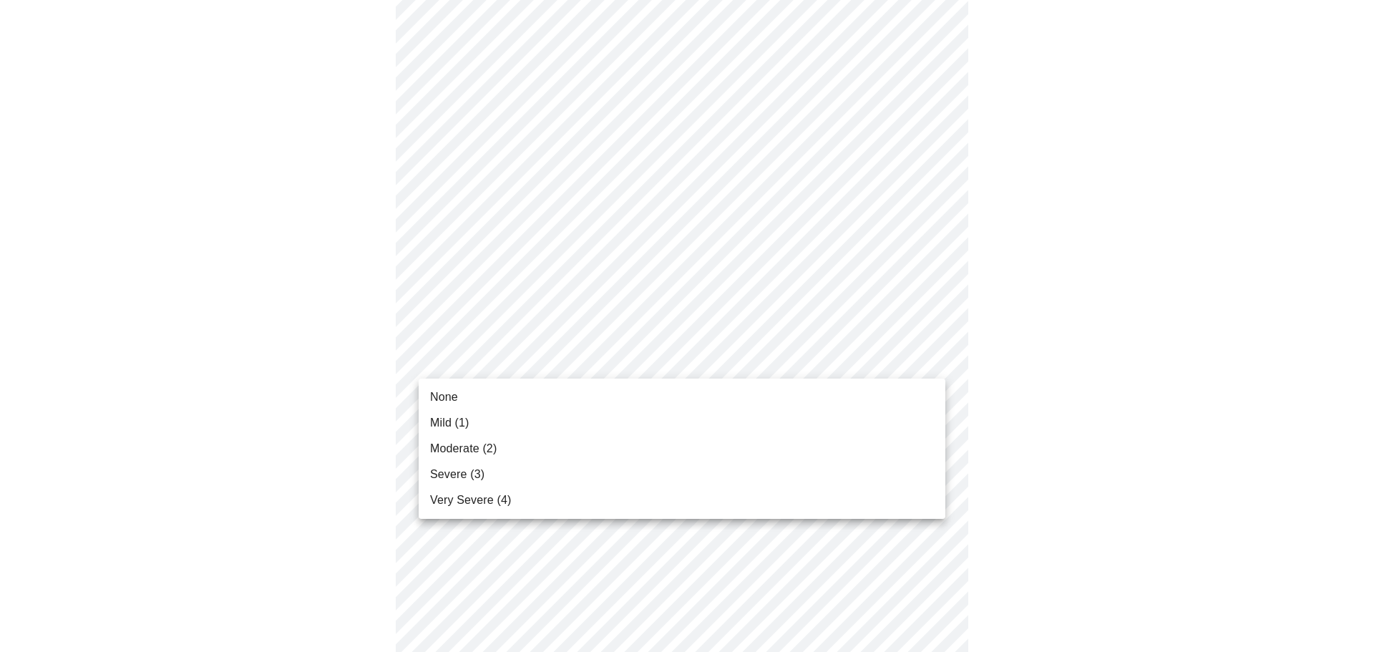
click at [466, 399] on li "None" at bounding box center [682, 397] width 527 height 26
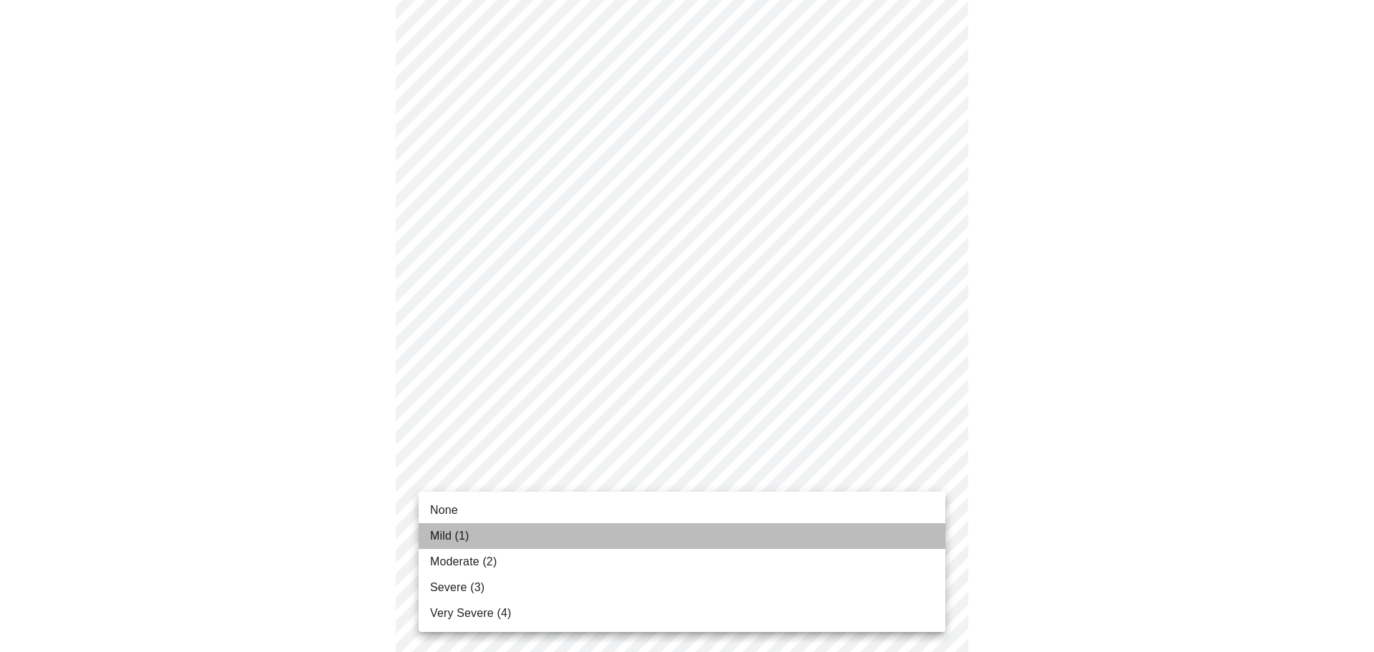
click at [457, 529] on span "Mild (1)" at bounding box center [449, 535] width 39 height 17
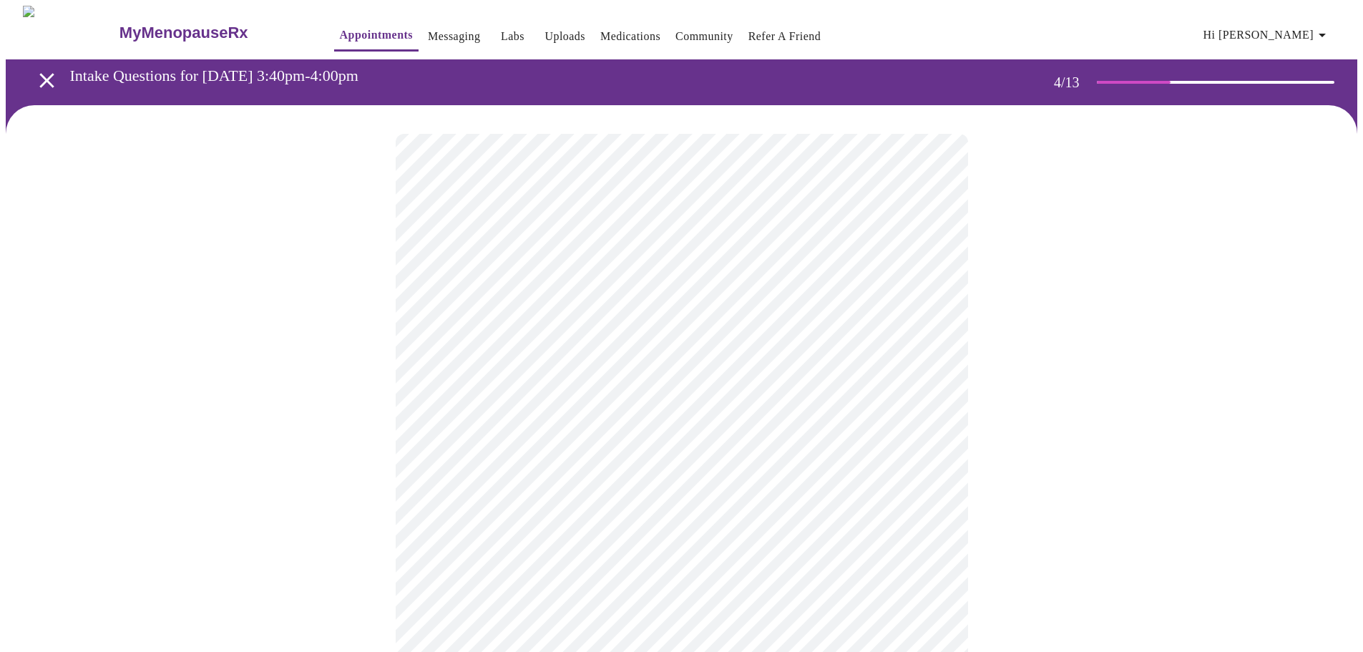
scroll to position [72, 0]
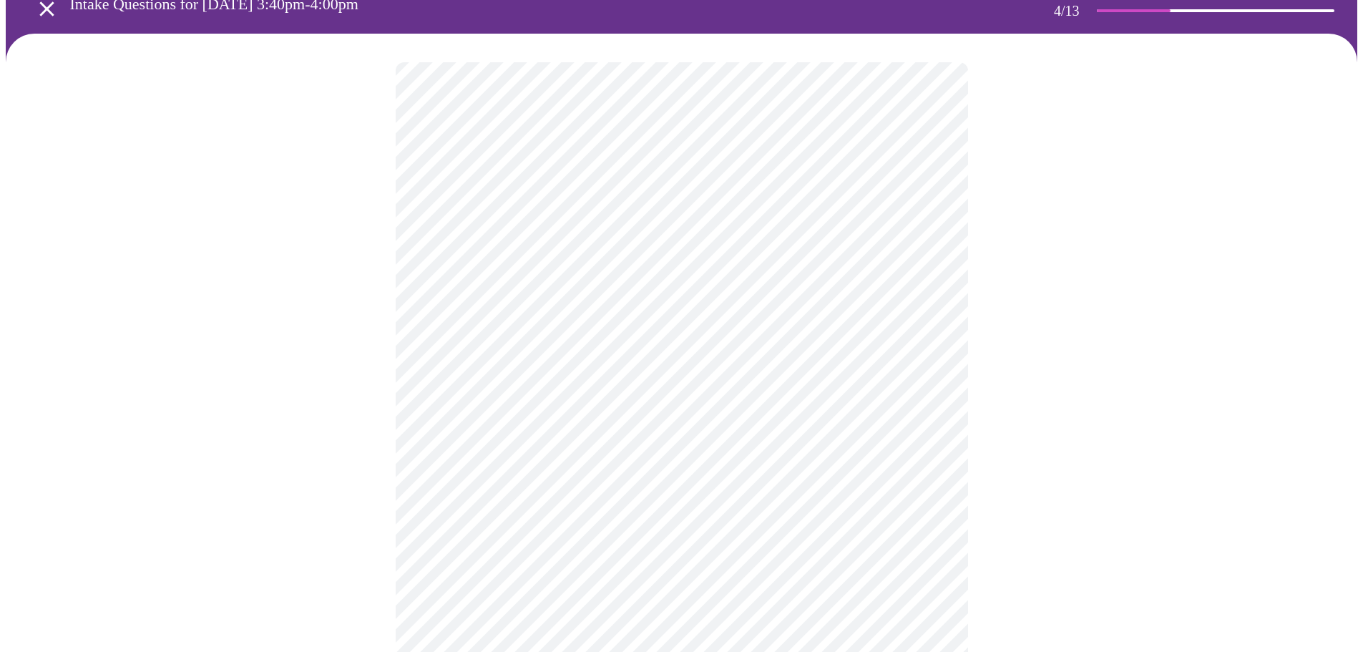
click at [991, 383] on div at bounding box center [682, 661] width 1352 height 1255
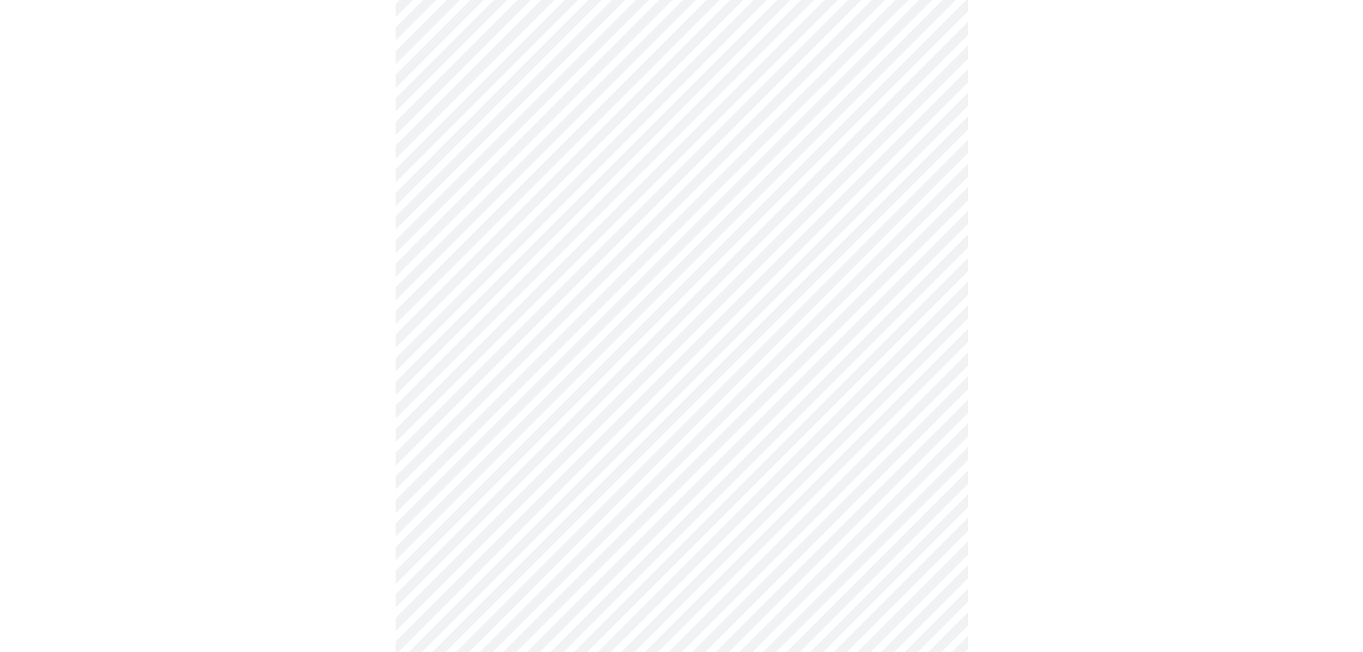
scroll to position [501, 0]
click at [686, 326] on body "MyMenopauseRx Appointments Messaging Labs Uploads Medications Community Refer a…" at bounding box center [687, 182] width 1363 height 1355
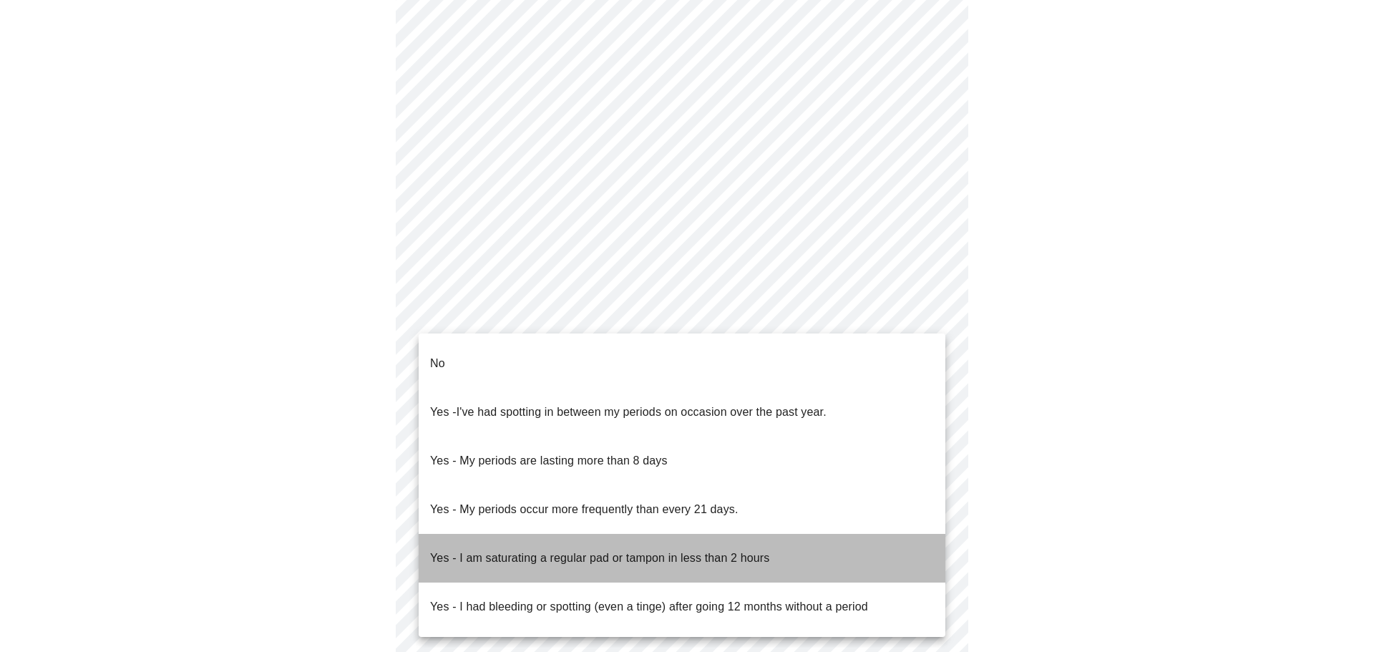
click at [719, 550] on p "Yes - I am saturating a regular pad or tampon in less than 2 hours" at bounding box center [599, 558] width 339 height 17
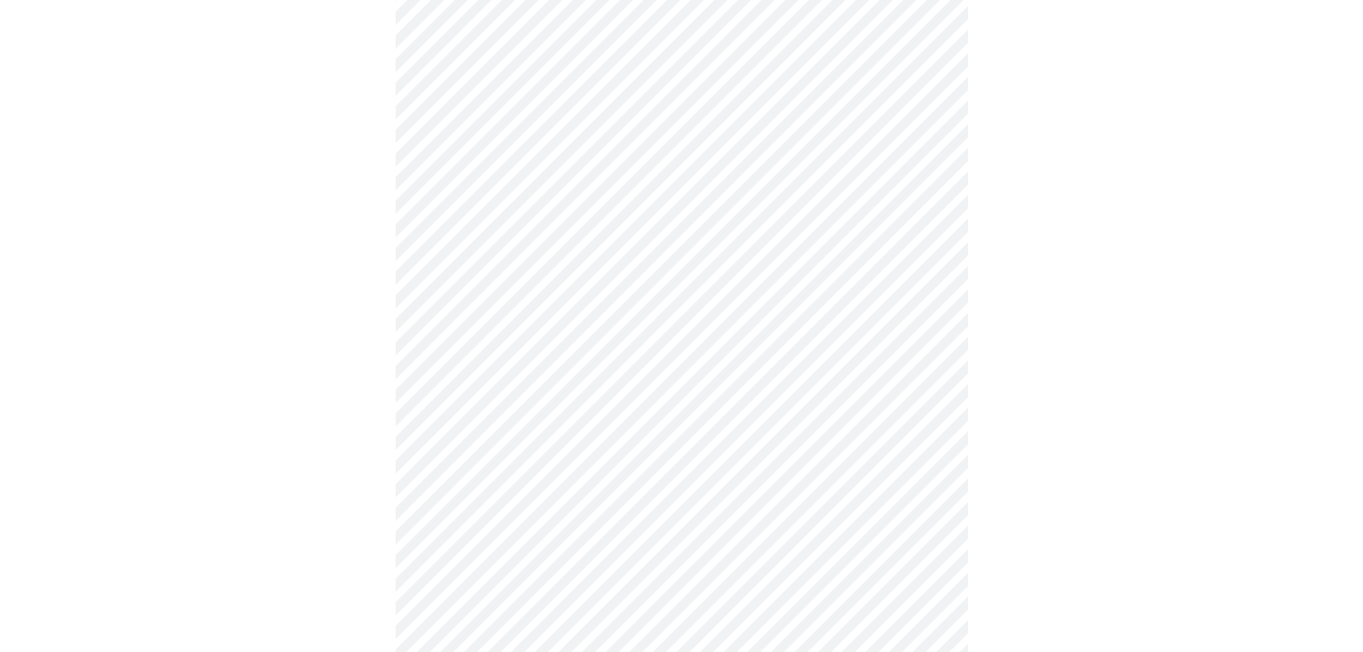
scroll to position [644, 0]
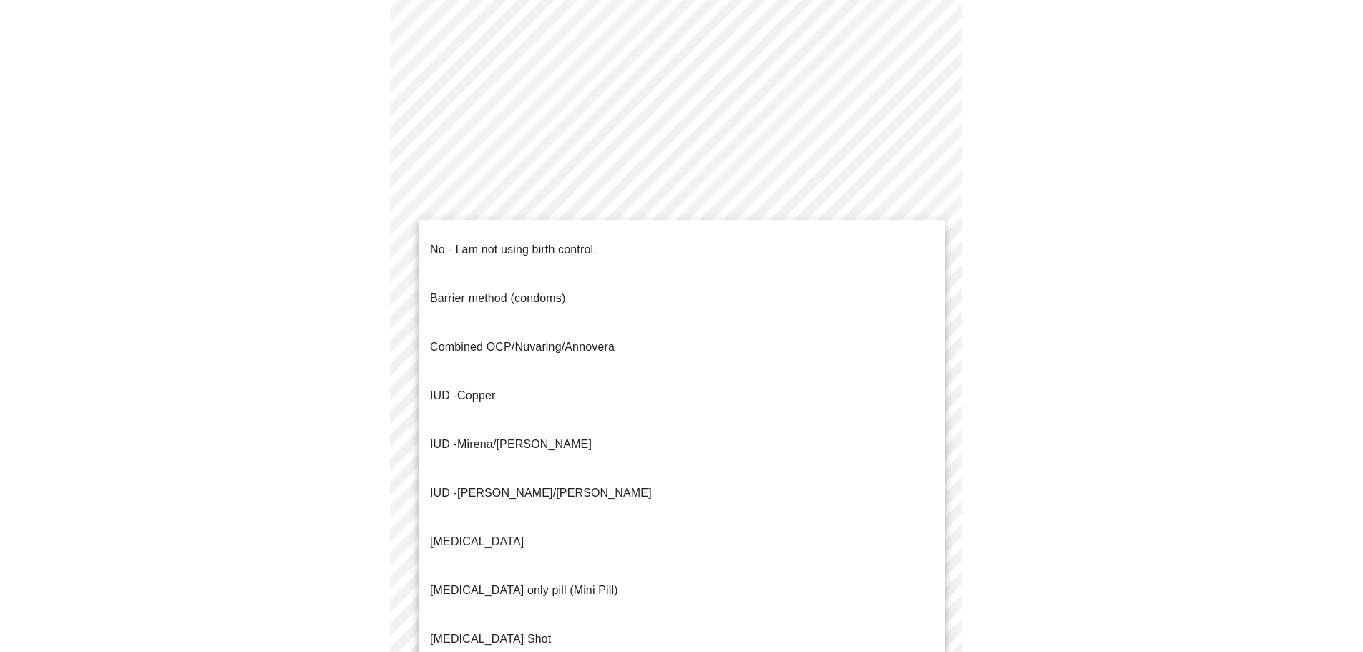
click at [635, 280] on body "MyMenopauseRx Appointments Messaging Labs Uploads Medications Community Refer a…" at bounding box center [682, 35] width 1352 height 1346
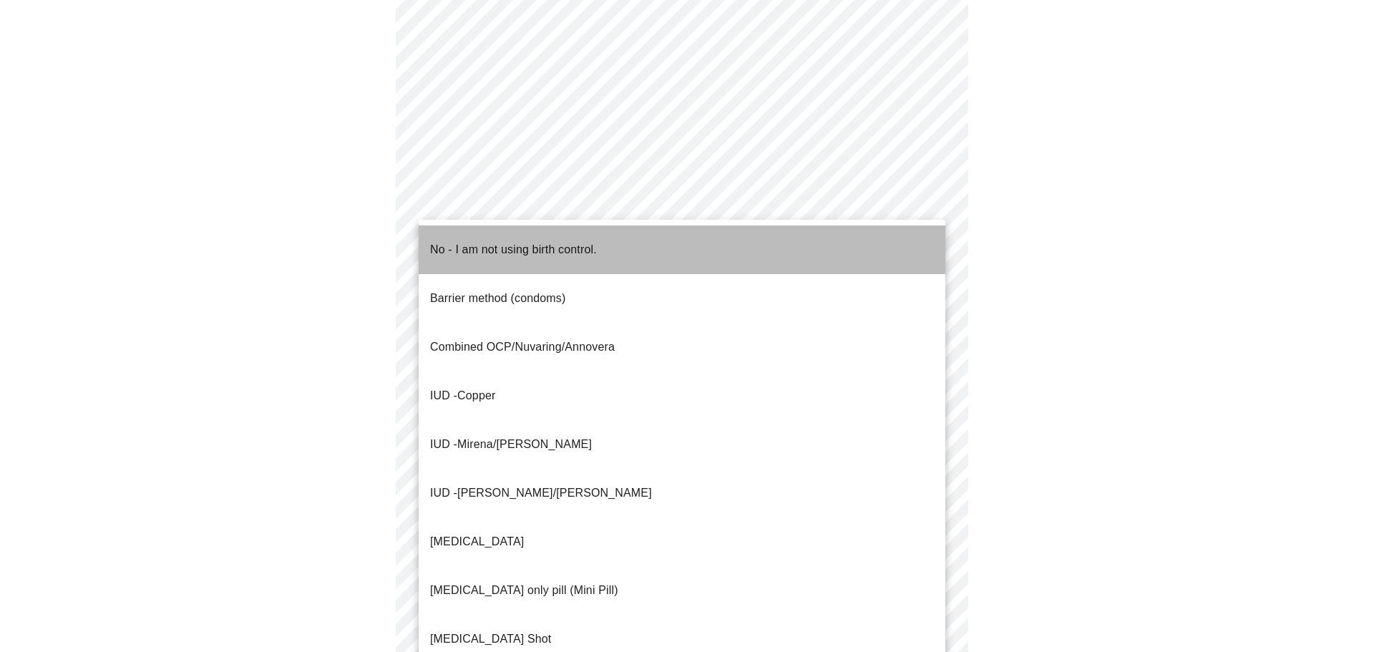
click at [512, 244] on p "No - I am not using birth control." at bounding box center [513, 249] width 167 height 17
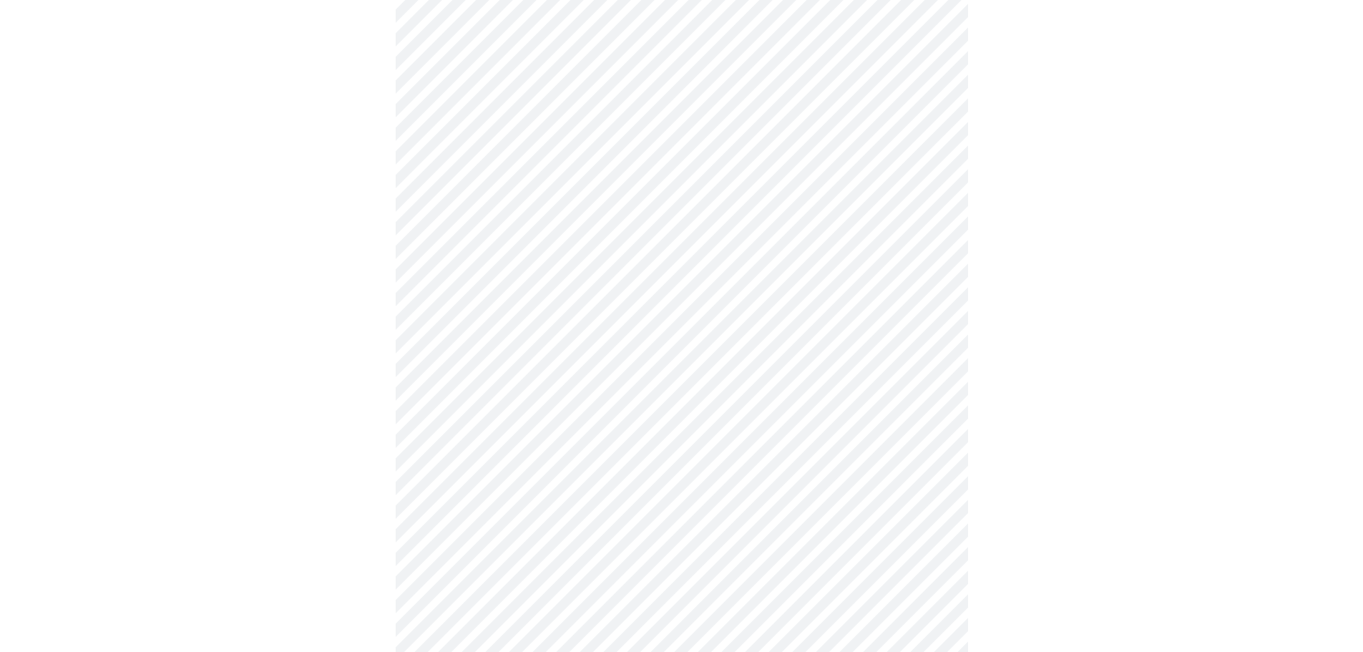
click at [535, 379] on body "MyMenopauseRx Appointments Messaging Labs Uploads Medications Community Refer a…" at bounding box center [682, 31] width 1352 height 1338
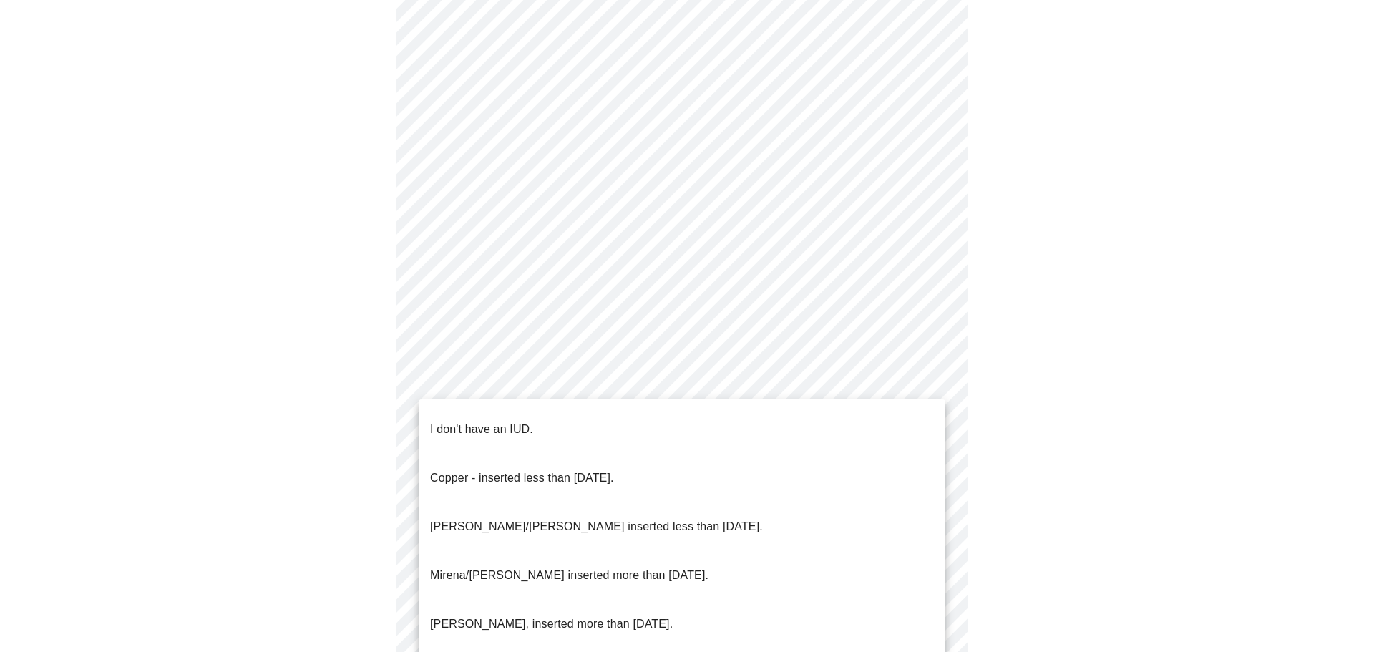
click at [512, 421] on p "I don't have an IUD." at bounding box center [481, 429] width 103 height 17
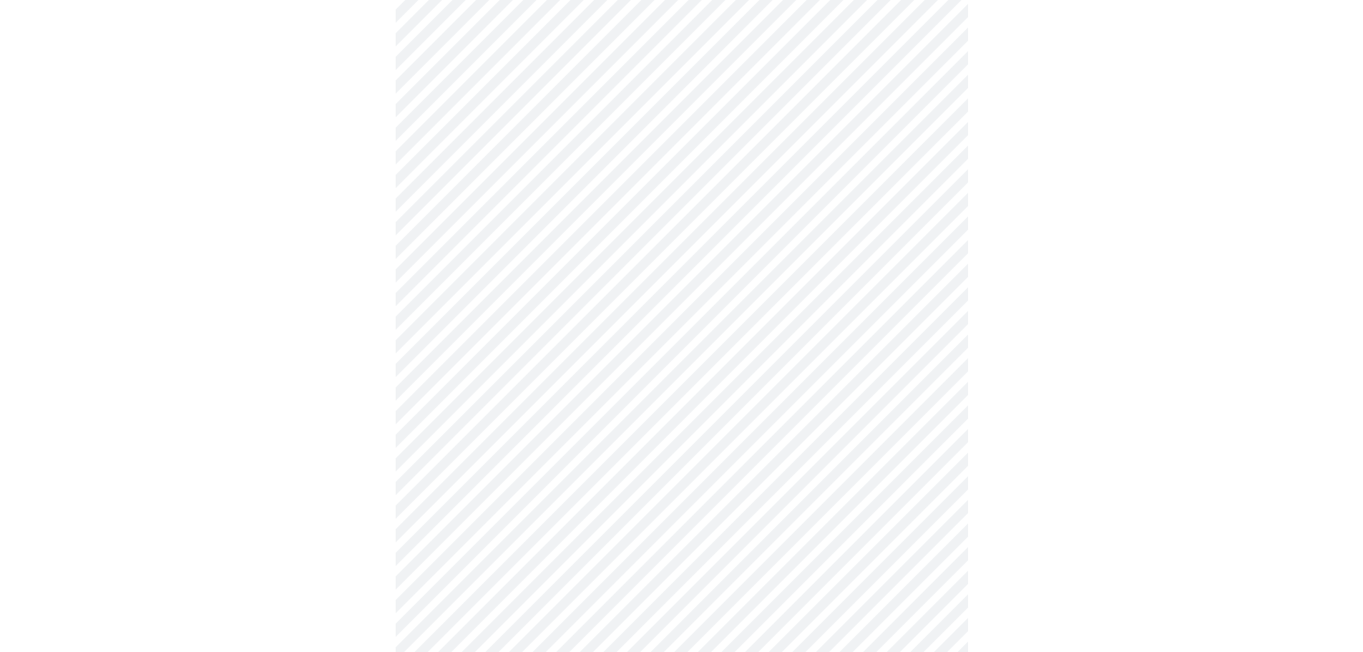
click at [553, 479] on body "MyMenopauseRx Appointments Messaging Labs Uploads Medications Community Refer a…" at bounding box center [682, 26] width 1352 height 1329
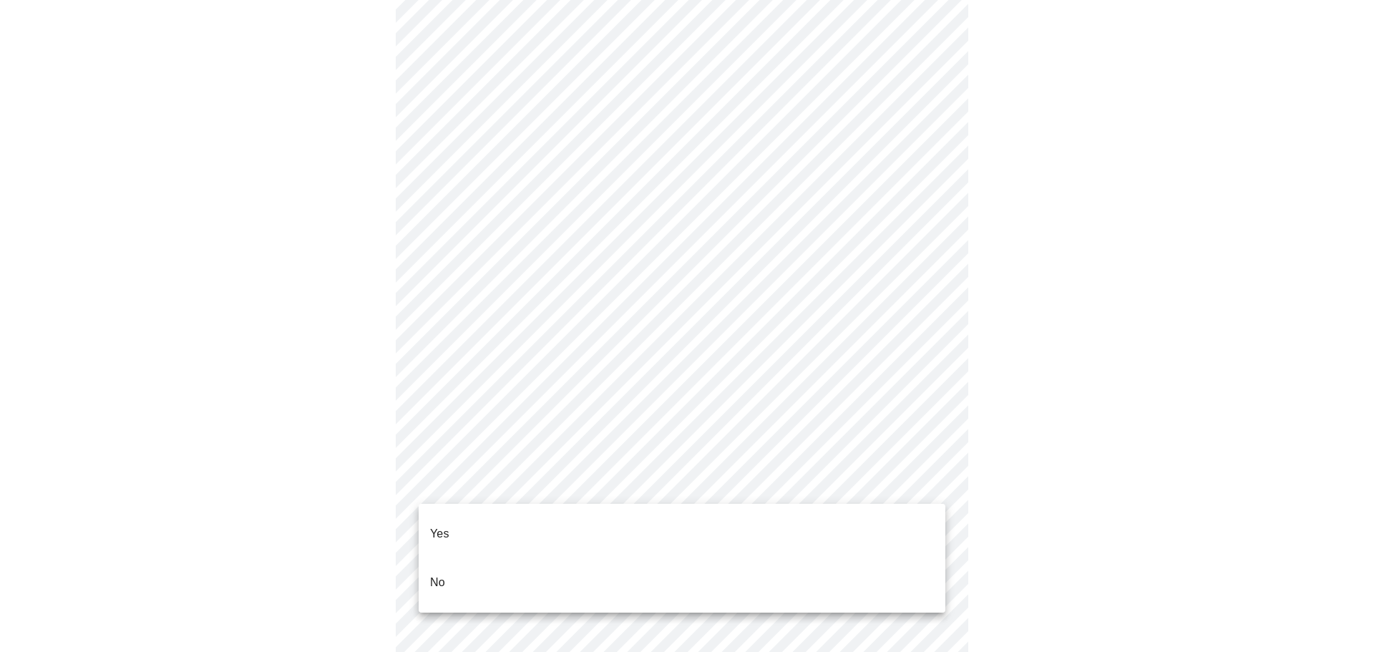
click at [485, 514] on li "Yes" at bounding box center [682, 534] width 527 height 49
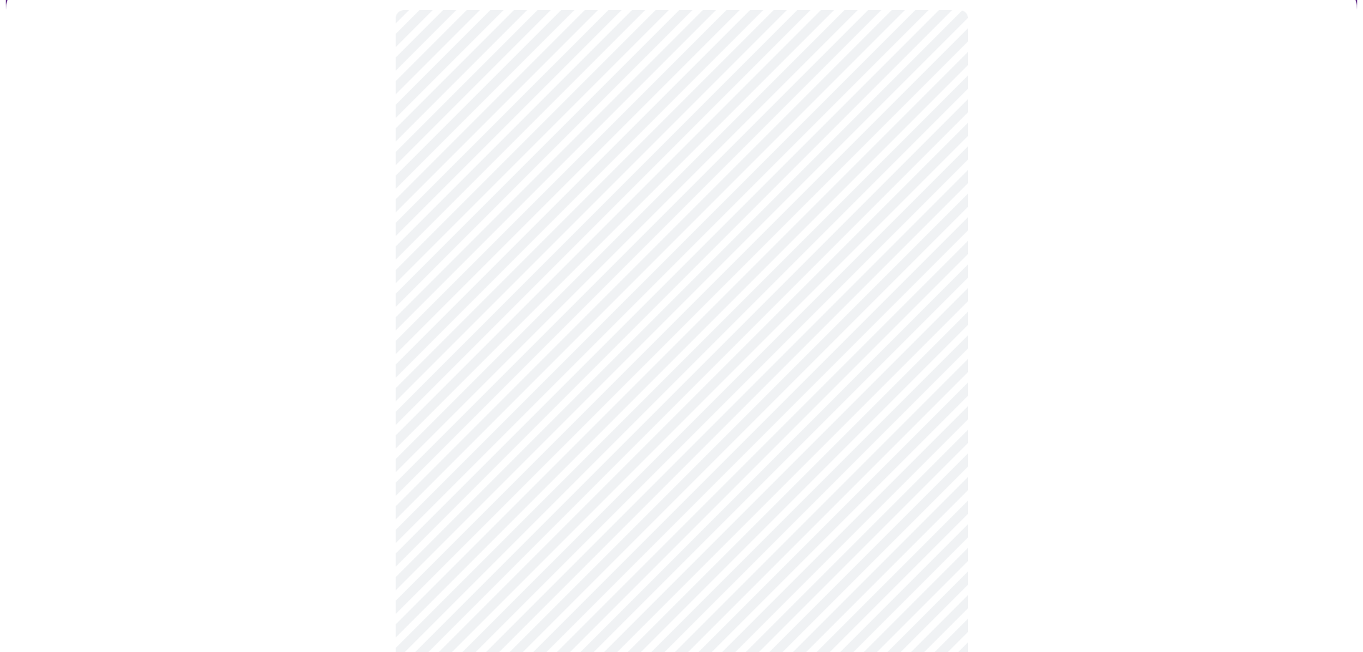
scroll to position [143, 0]
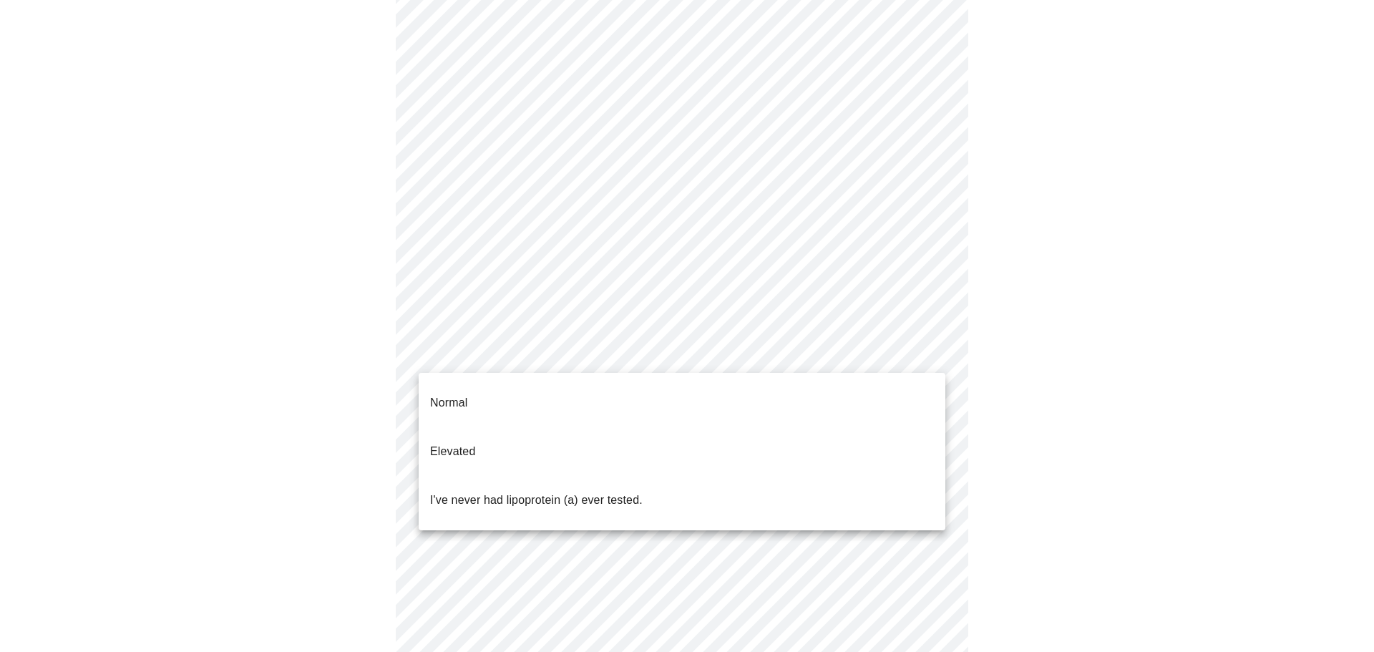
click at [670, 357] on body "MyMenopauseRx Appointments Messaging Labs Uploads Medications Community Refer a…" at bounding box center [687, 392] width 1363 height 1058
click at [625, 492] on p "I've never had lipoprotein (a) ever tested." at bounding box center [536, 500] width 213 height 17
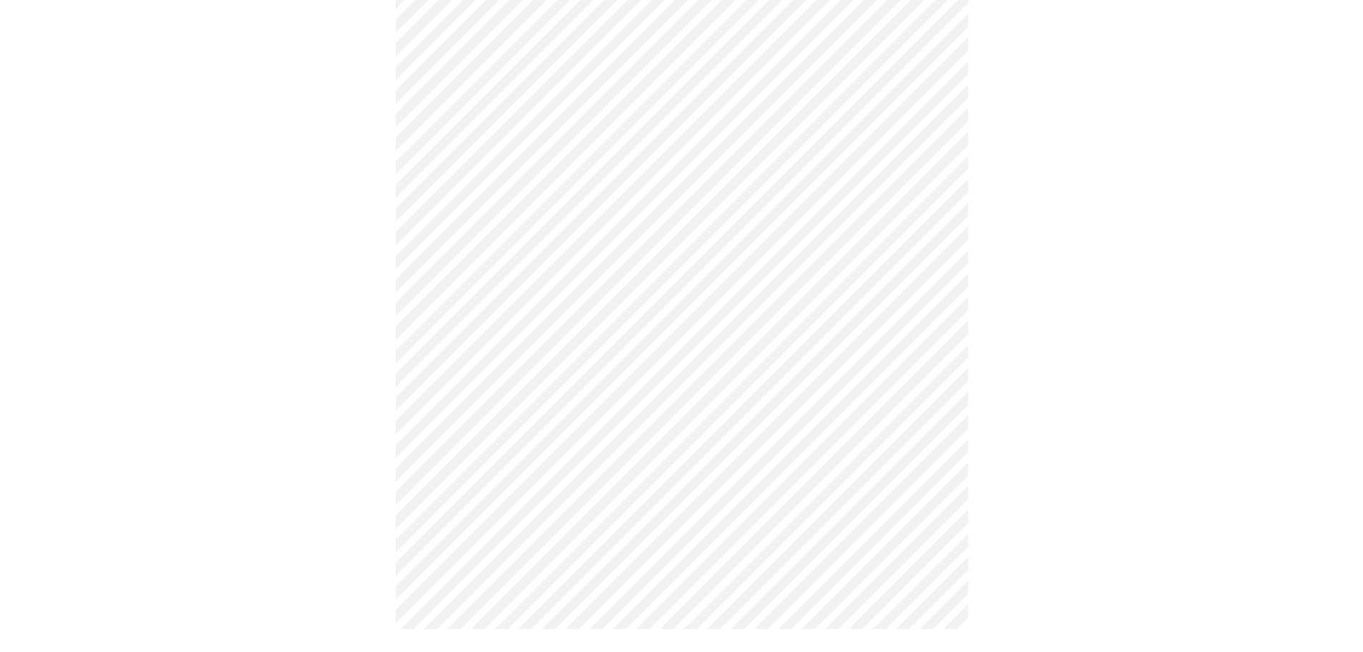
scroll to position [0, 0]
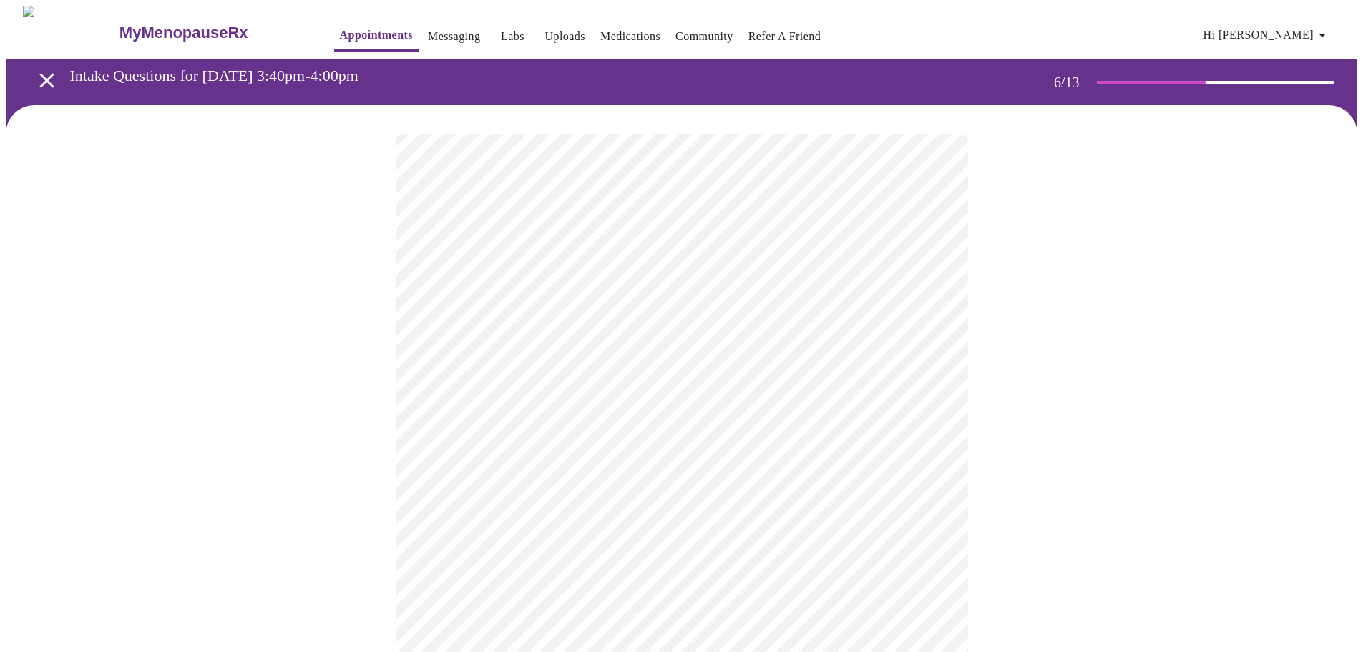
click at [323, 510] on div at bounding box center [682, 433] width 1352 height 656
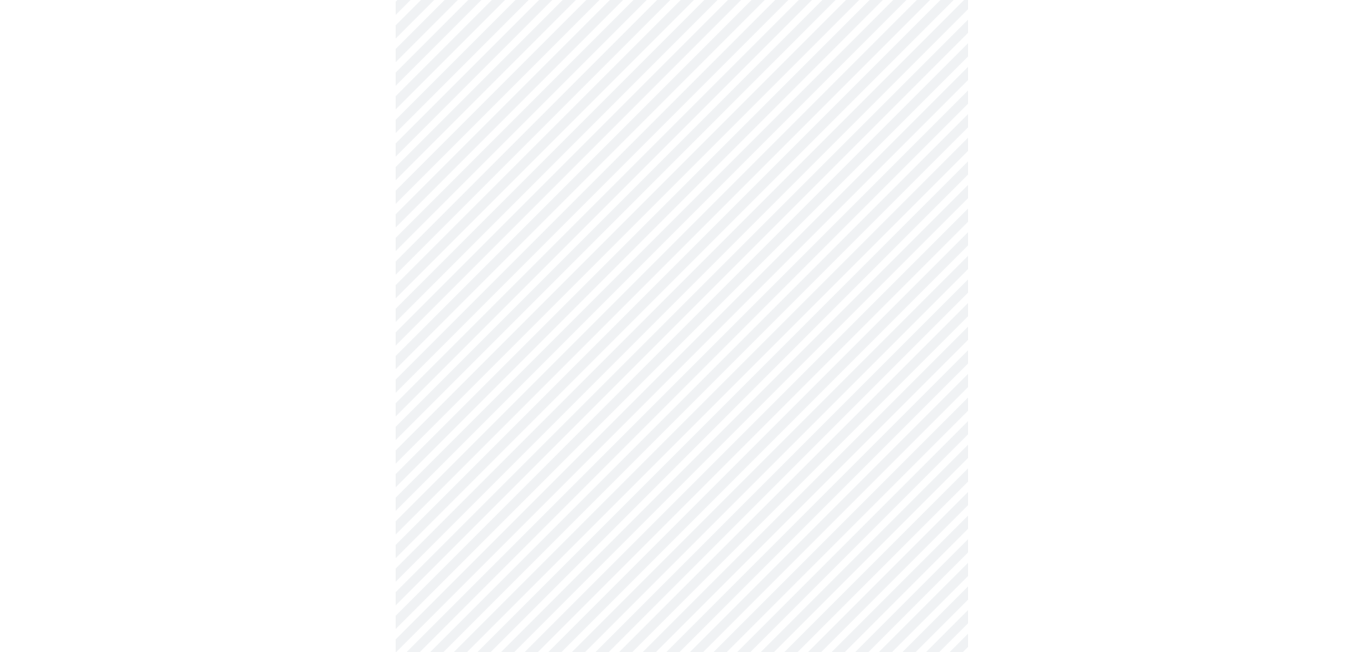
scroll to position [3764, 0]
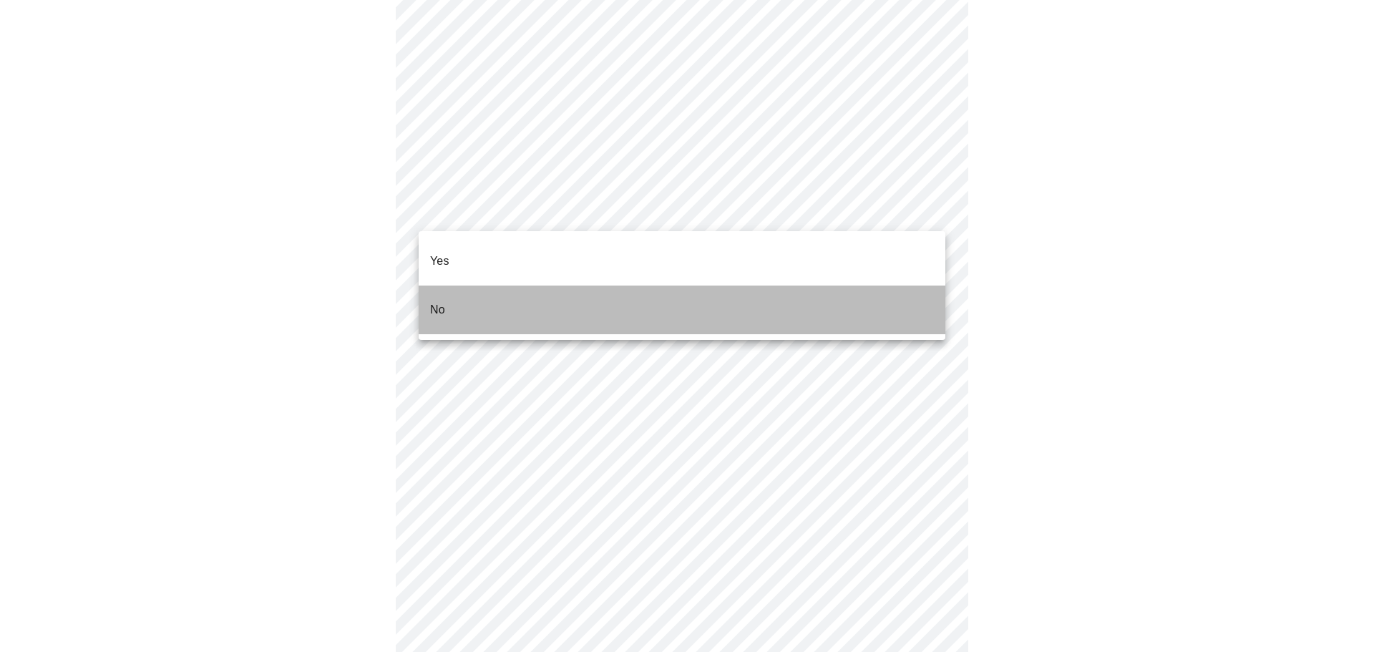
click at [447, 286] on li "No" at bounding box center [682, 310] width 527 height 49
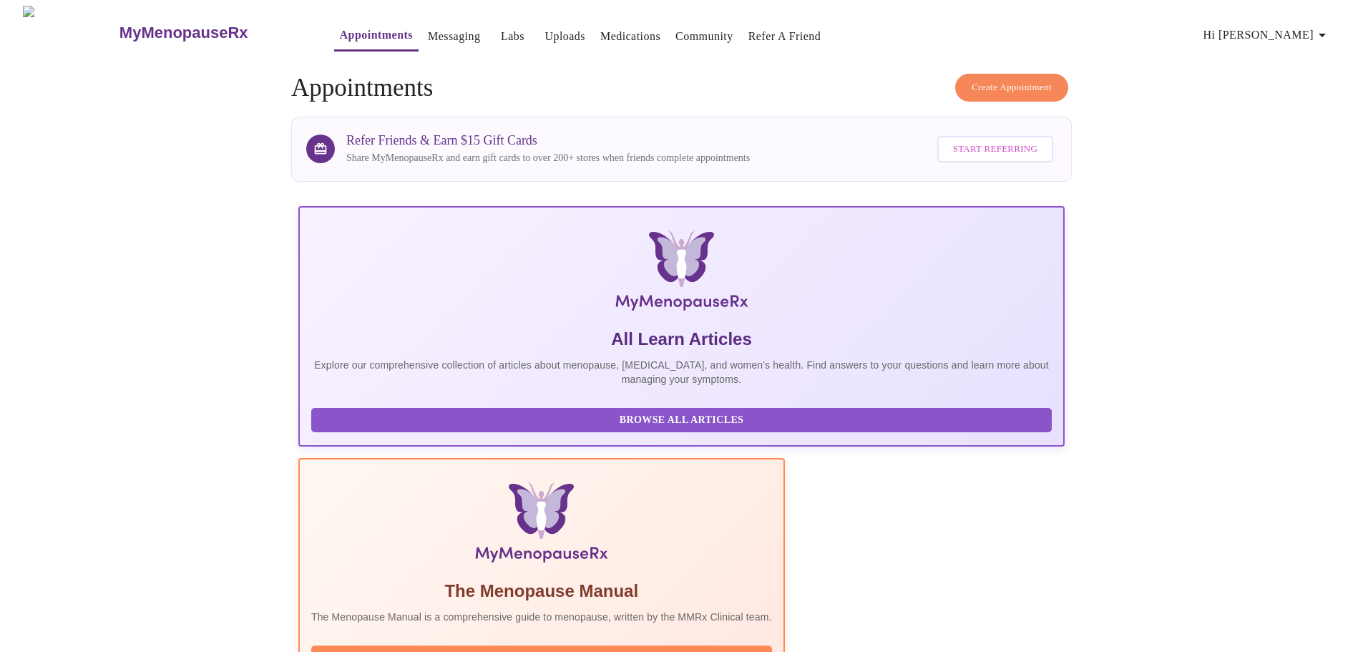
click at [428, 35] on link "Messaging" at bounding box center [454, 36] width 52 height 20
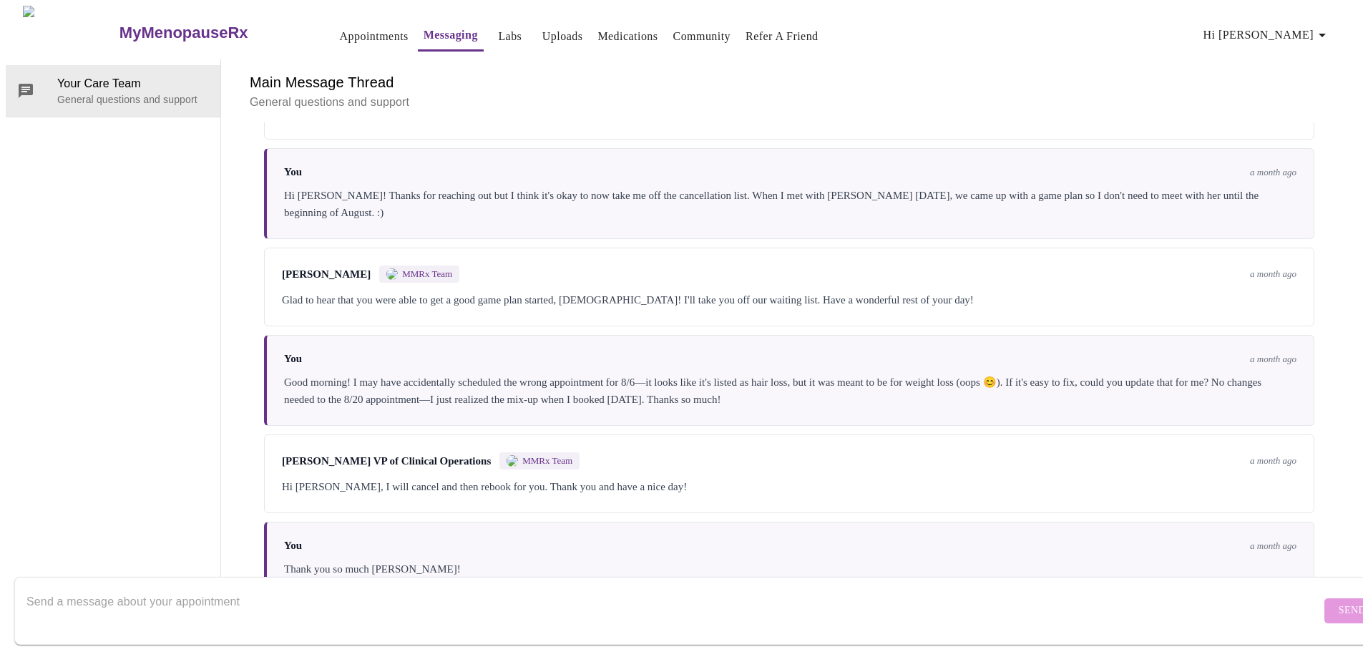
scroll to position [4826, 0]
click at [143, 583] on div at bounding box center [673, 610] width 1295 height 55
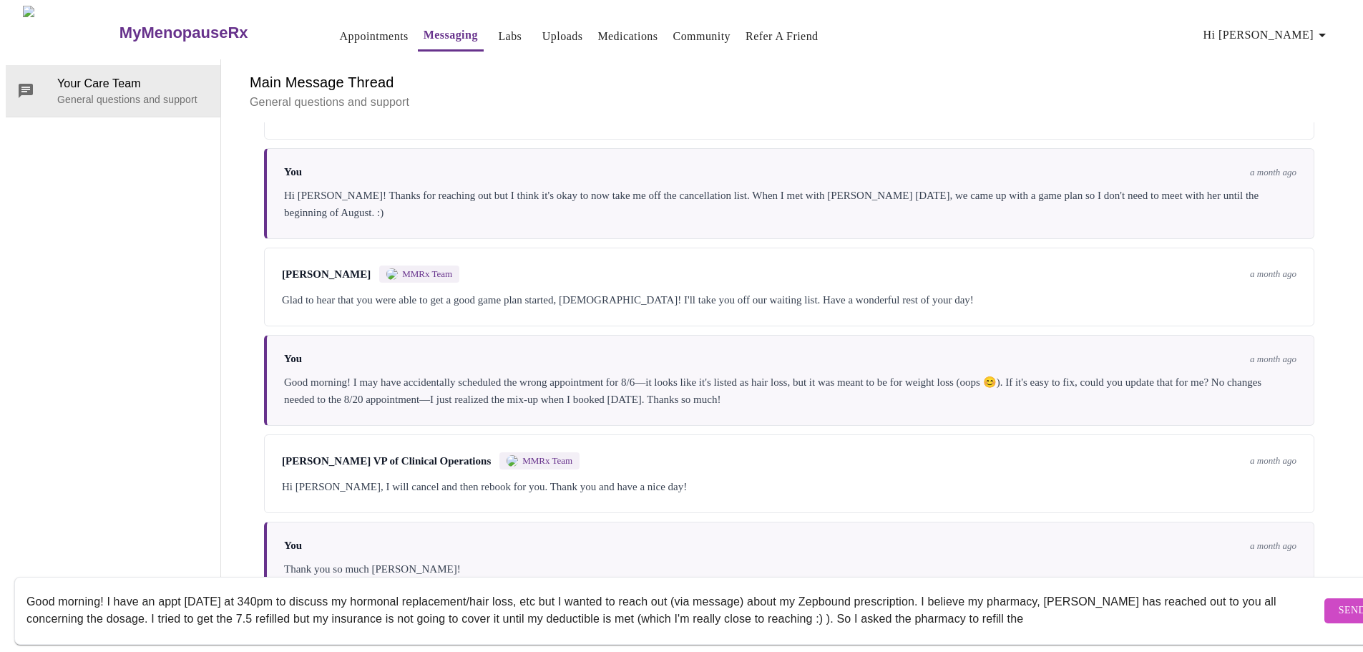
click at [245, 605] on textarea "Good morning! I have an appt [DATE] at 340pm to discuss my hormonal replacement…" at bounding box center [673, 611] width 1295 height 46
click at [1070, 599] on textarea "Good morning! I have an appt [DATE] at 340pm to discuss my hormonal replacement…" at bounding box center [673, 611] width 1295 height 46
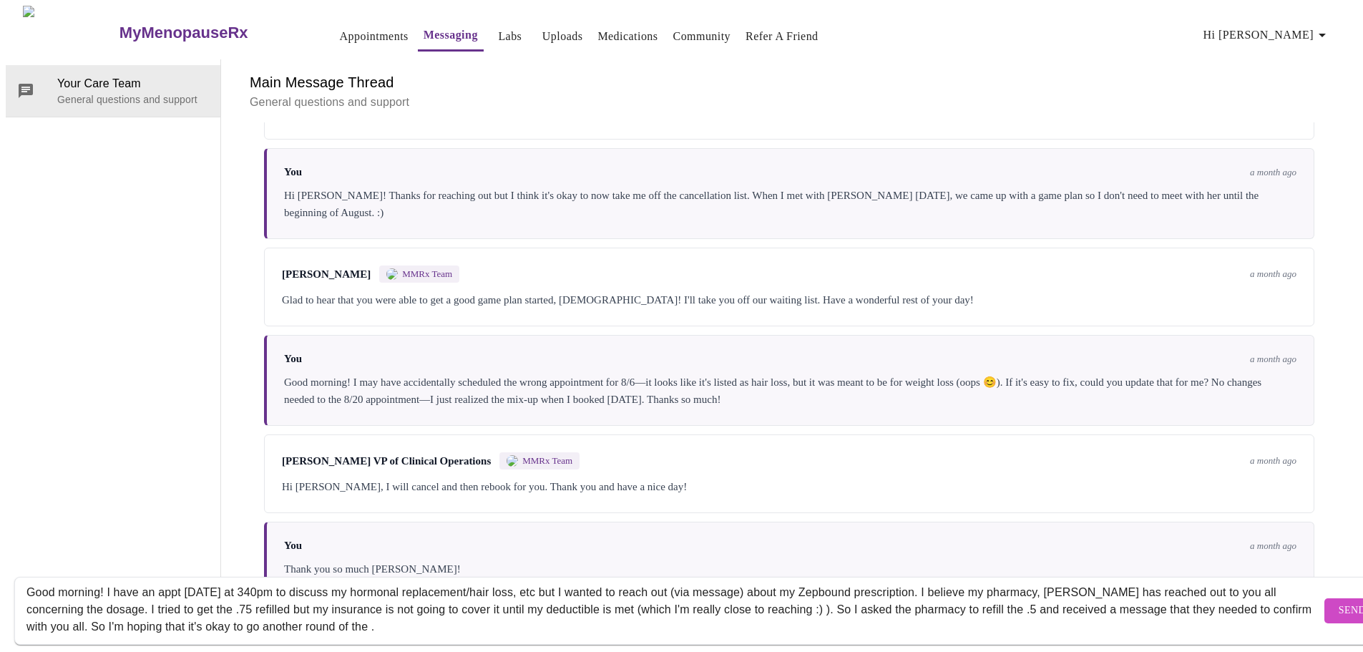
scroll to position [26, 0]
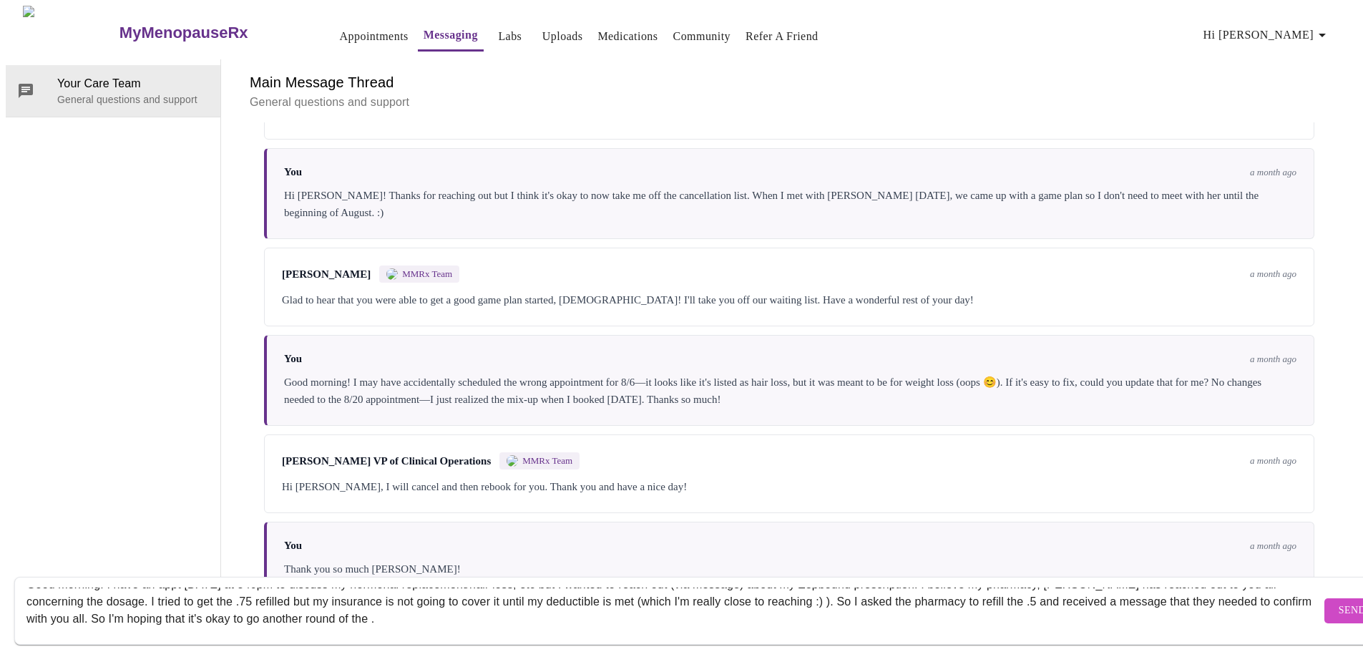
click at [439, 598] on textarea "Good morning! I have an appt [DATE] at 340pm to discuss my hormonal replacement…" at bounding box center [673, 611] width 1295 height 46
type textarea "Good morning! I have an appt [DATE] at 340pm to discuss my hormonal replacement…"
click at [345, 596] on textarea "Good morning! I have an appt [DATE] at 340pm to discuss my hormonal replacement…" at bounding box center [673, 611] width 1295 height 46
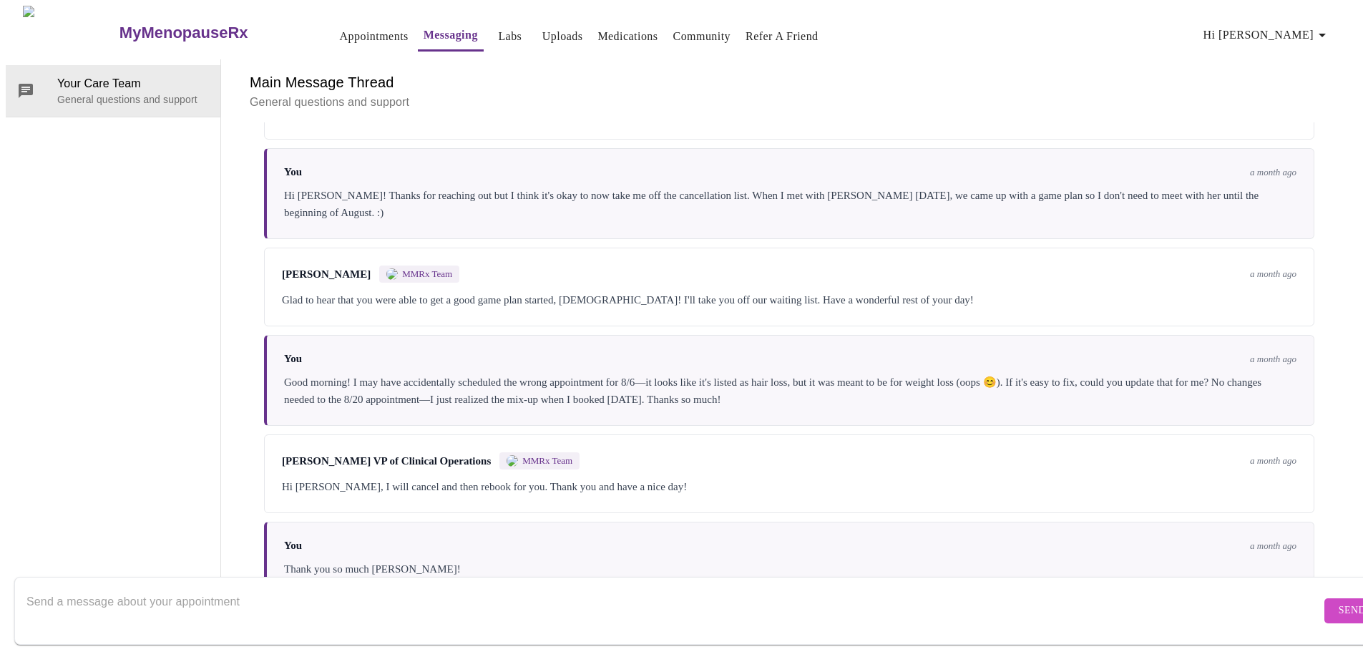
scroll to position [0, 0]
paste textarea "Good morning, I have an appointment [DATE] at 3:40 PM to discuss hormone replac…"
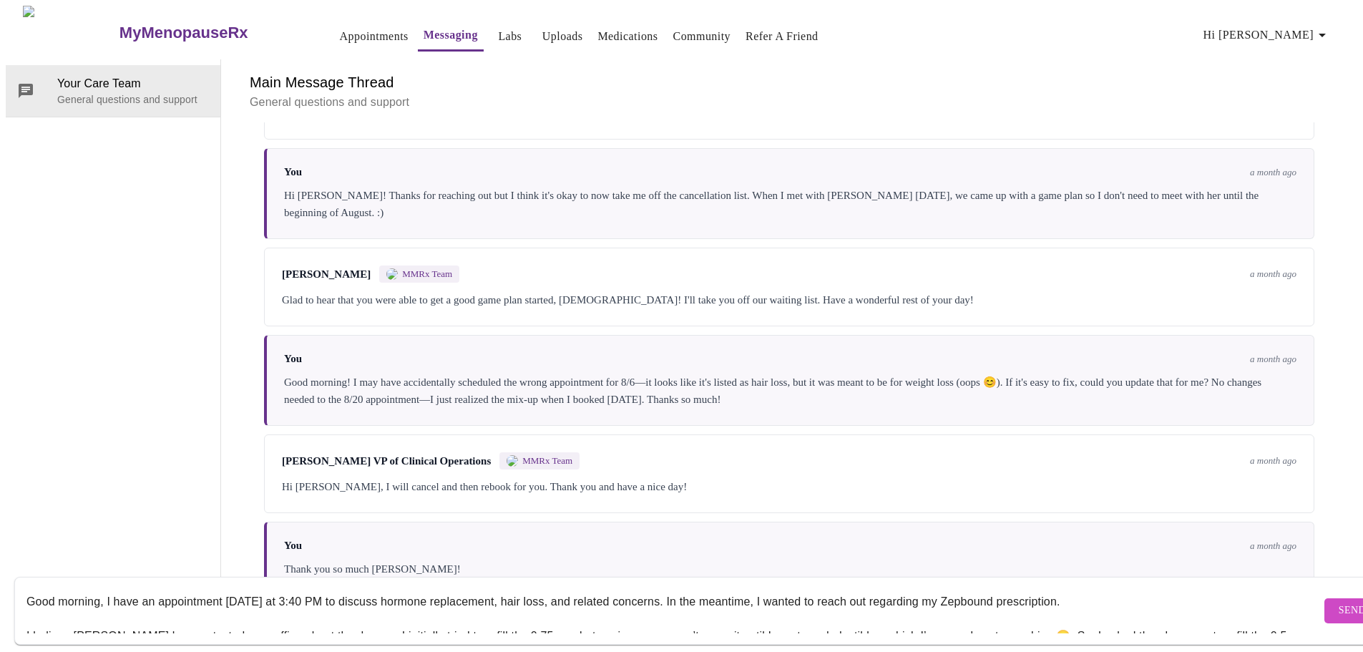
type textarea "Good morning, I have an appointment [DATE] at 3:40 PM to discuss hormone replac…"
click at [1339, 602] on span "Send" at bounding box center [1352, 611] width 27 height 18
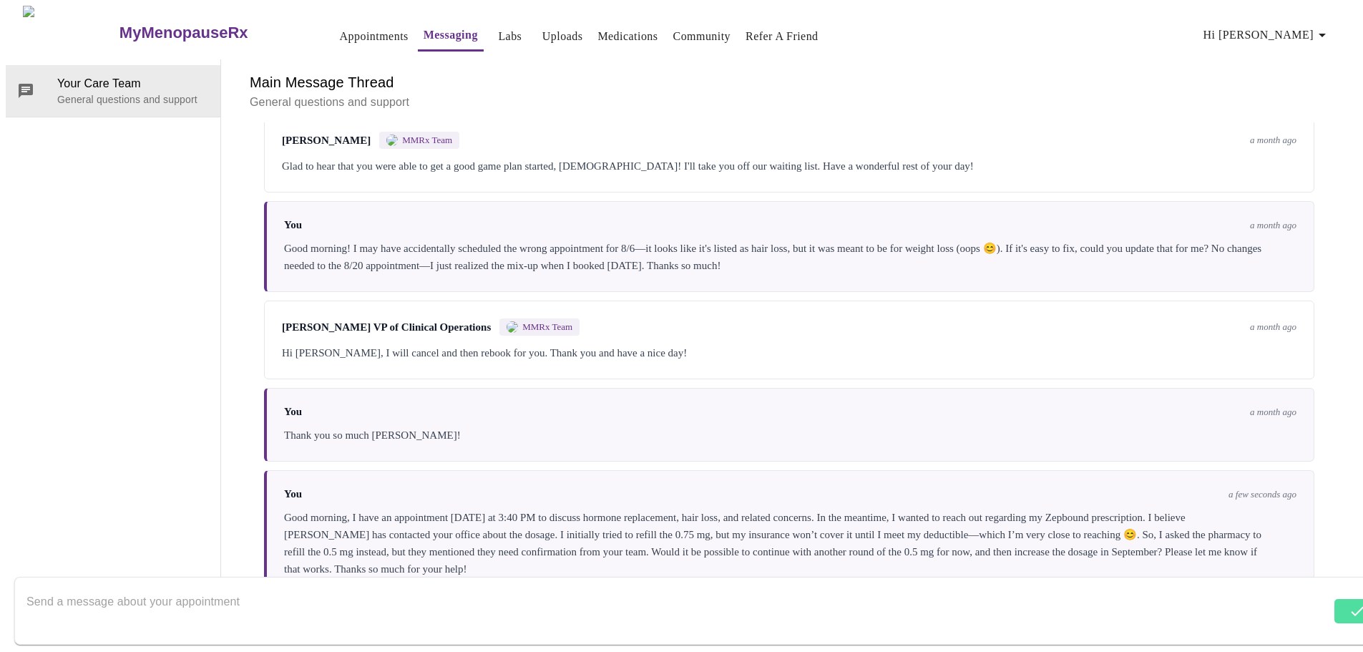
scroll to position [4843, 0]
